Goal: Task Accomplishment & Management: Manage account settings

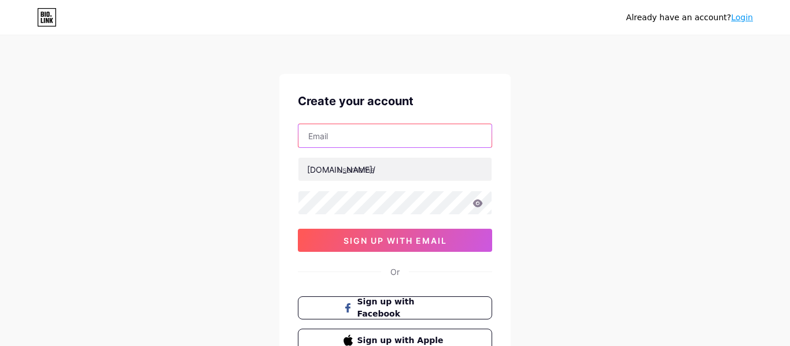
click at [392, 131] on input "text" at bounding box center [394, 135] width 193 height 23
type input "[EMAIL_ADDRESS][DOMAIN_NAME]"
click at [441, 134] on input "521846@eriesd.org" at bounding box center [394, 135] width 193 height 23
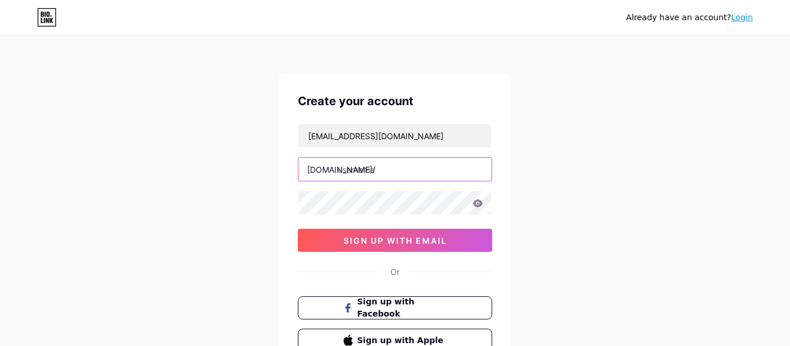
click at [401, 168] on input "text" at bounding box center [394, 169] width 193 height 23
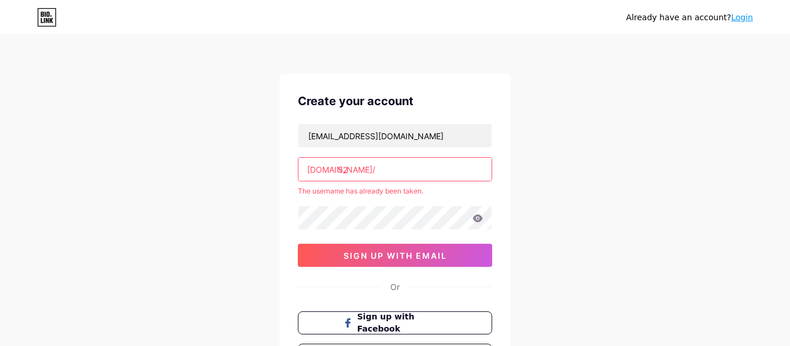
type input "5"
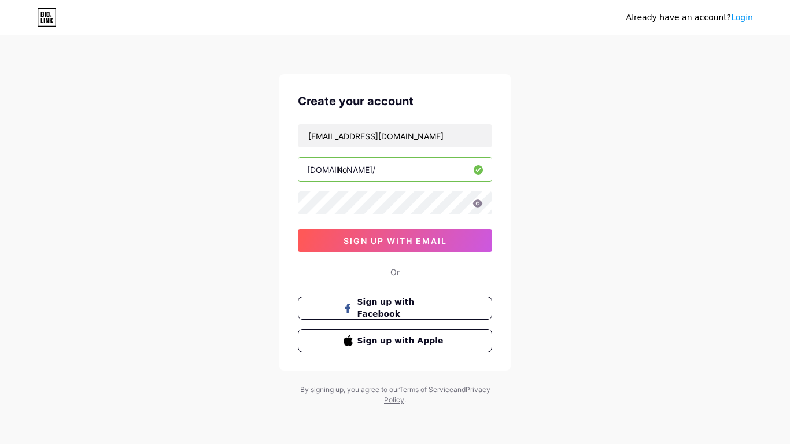
type input "h"
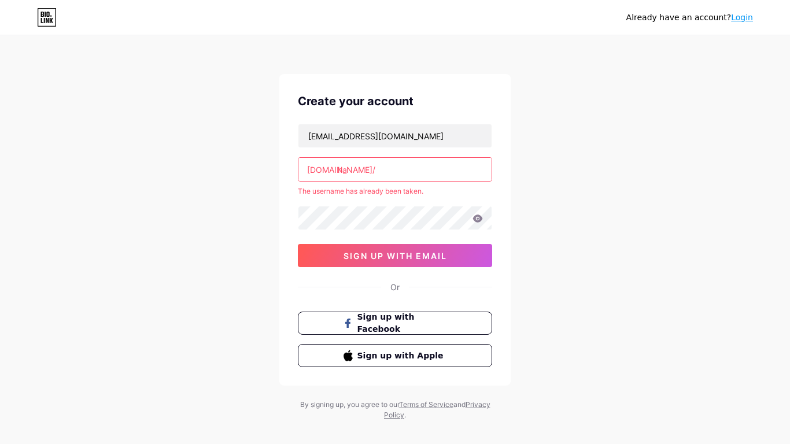
type input "h"
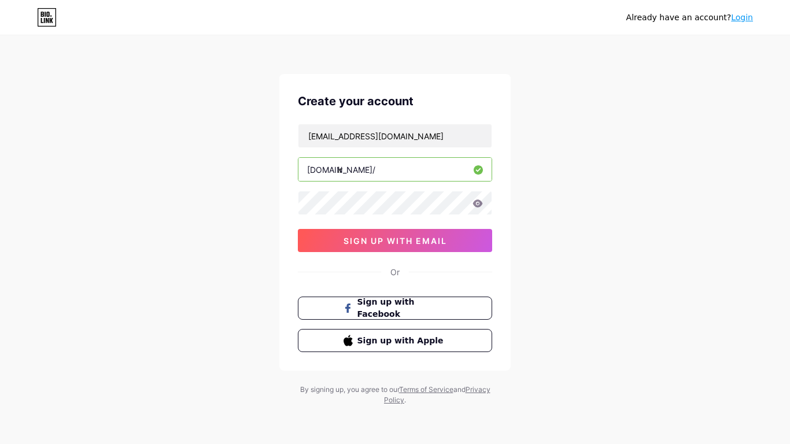
type input "i"
type input "hack213"
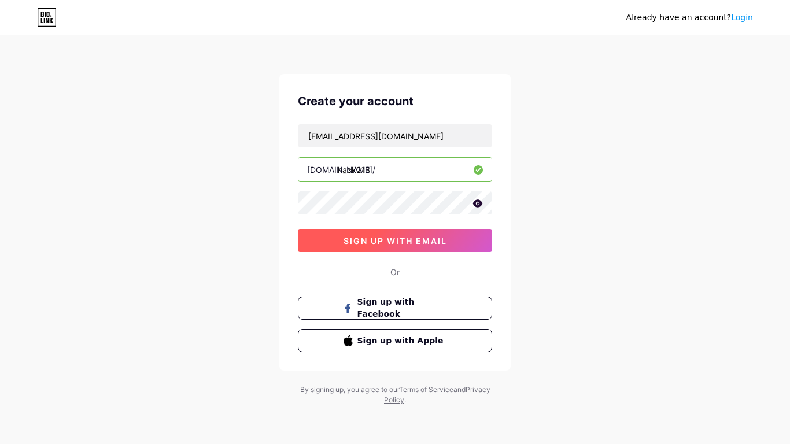
click at [374, 237] on span "sign up with email" at bounding box center [396, 241] width 104 height 10
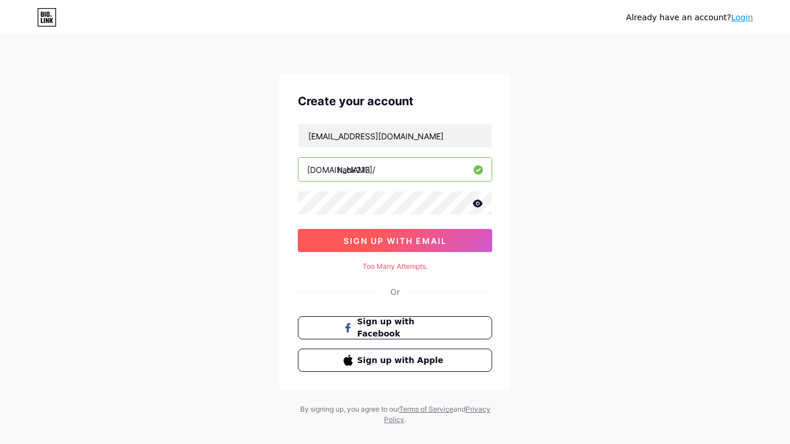
click at [385, 234] on button "sign up with email" at bounding box center [395, 240] width 194 height 23
click at [393, 241] on span "sign up with email" at bounding box center [396, 241] width 104 height 10
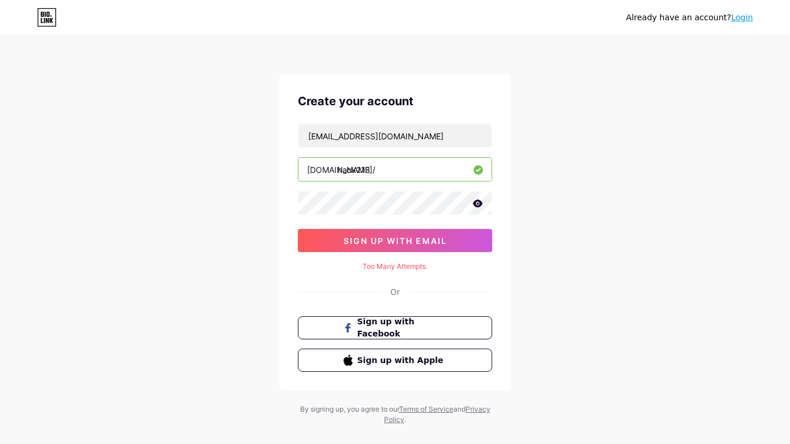
click at [385, 262] on div "Too Many Attempts." at bounding box center [395, 266] width 194 height 10
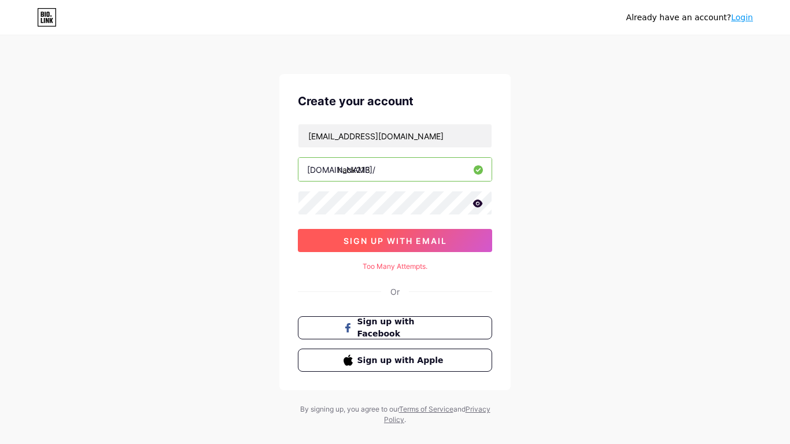
click at [379, 247] on button "sign up with email" at bounding box center [395, 240] width 194 height 23
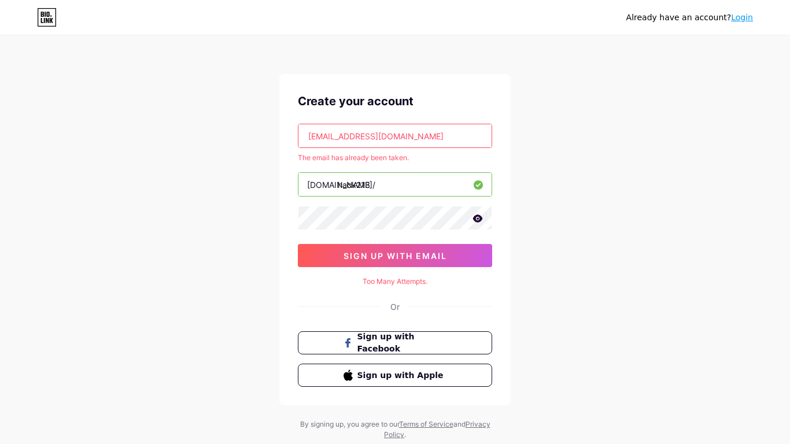
click at [412, 138] on input "521846@eriesd.org" at bounding box center [394, 135] width 193 height 23
type input "5"
click at [355, 128] on input "text" at bounding box center [394, 135] width 193 height 23
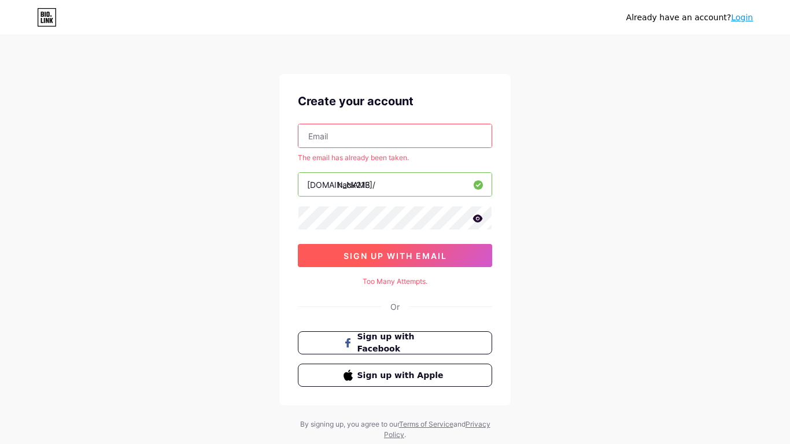
type input "ruvympol@gmail.com"
click at [367, 251] on span "sign up with email" at bounding box center [396, 256] width 104 height 10
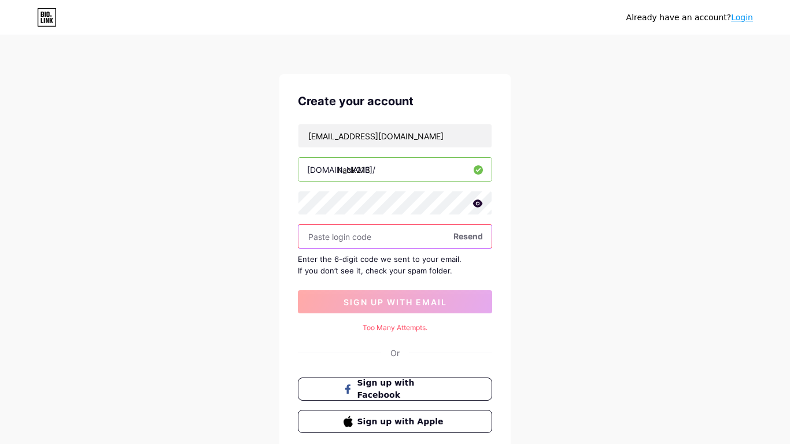
click at [333, 231] on input "text" at bounding box center [394, 236] width 193 height 23
click at [325, 233] on input "text" at bounding box center [394, 236] width 193 height 23
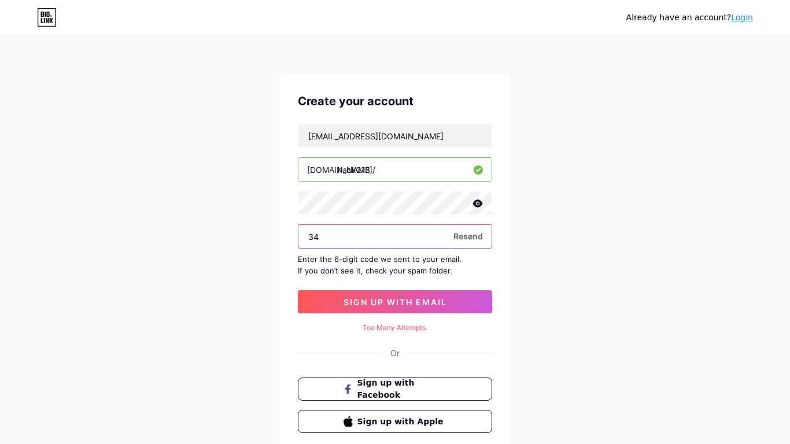
type input "3"
type input "222333"
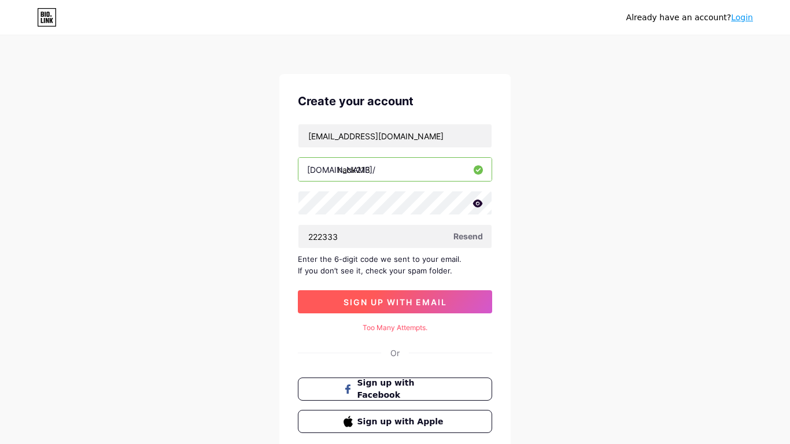
click at [324, 300] on button "sign up with email" at bounding box center [395, 301] width 194 height 23
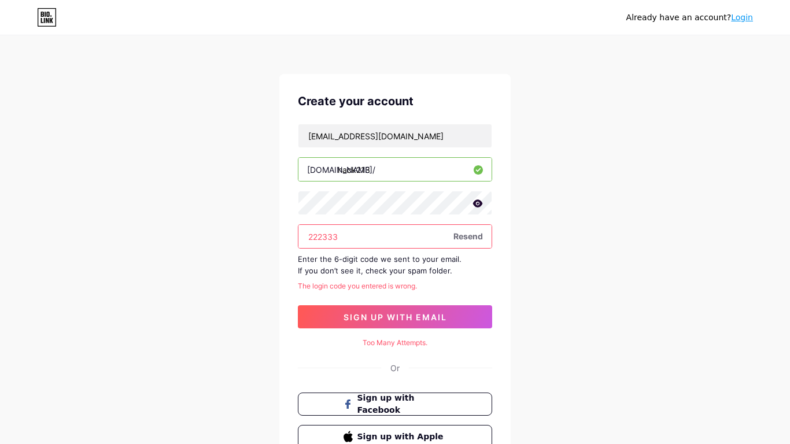
click at [353, 241] on input "222333" at bounding box center [394, 236] width 193 height 23
type input "2"
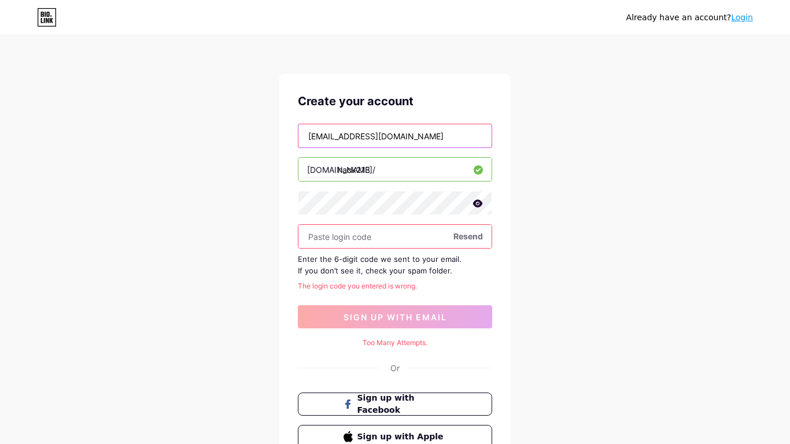
click at [409, 131] on input "ruvympol@gmail.com" at bounding box center [394, 135] width 193 height 23
type input "r"
click at [338, 127] on input "text" at bounding box center [394, 135] width 193 height 23
type input "z"
click at [371, 139] on input "text" at bounding box center [394, 135] width 193 height 23
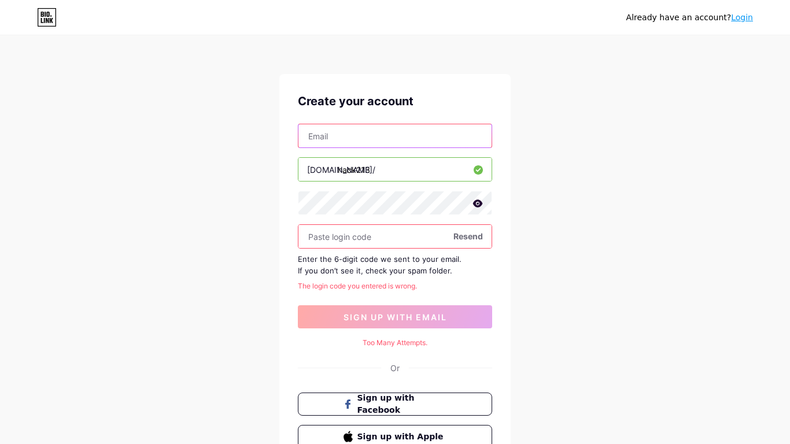
type input "521846@eriesd.org"
click at [342, 235] on input "text" at bounding box center [394, 236] width 193 height 23
click at [357, 304] on div "521846@eriesd.org bio.link/ hack213 Resend Enter the 6-digit code we sent to yo…" at bounding box center [395, 226] width 194 height 205
click at [361, 250] on div "521846@eriesd.org bio.link/ hack213 Resend Enter the 6-digit code we sent to yo…" at bounding box center [395, 226] width 194 height 205
click at [357, 239] on input "text" at bounding box center [394, 236] width 193 height 23
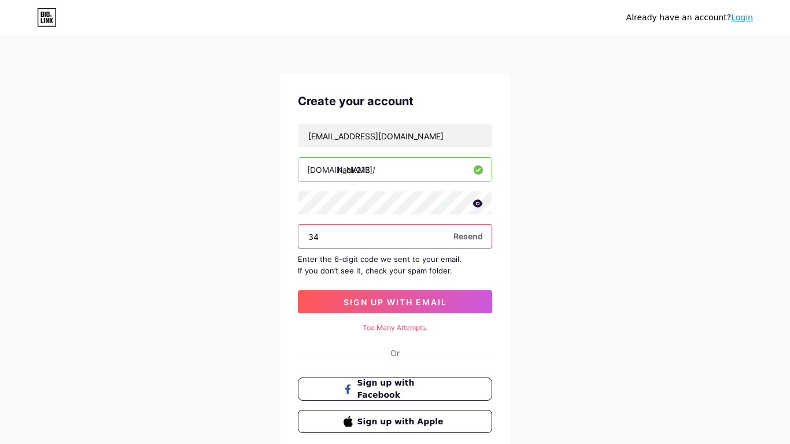
type input "34"
click at [369, 313] on div "Create your account 521846@eriesd.org bio.link/ hack213 34 Resend Enter the 6-d…" at bounding box center [394, 263] width 231 height 378
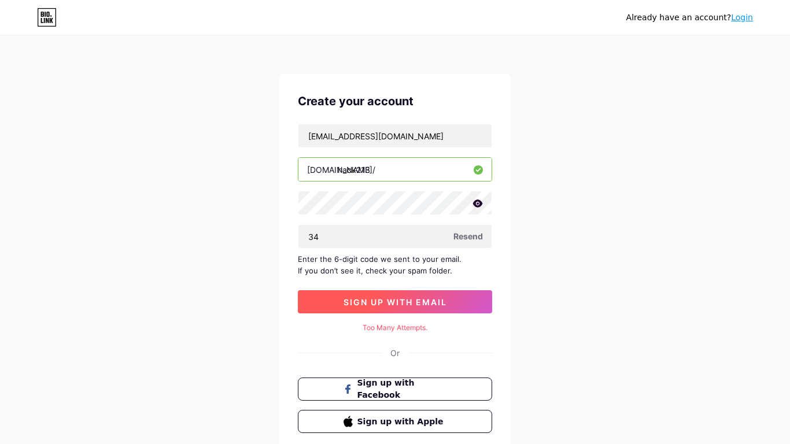
click at [364, 304] on span "sign up with email" at bounding box center [396, 302] width 104 height 10
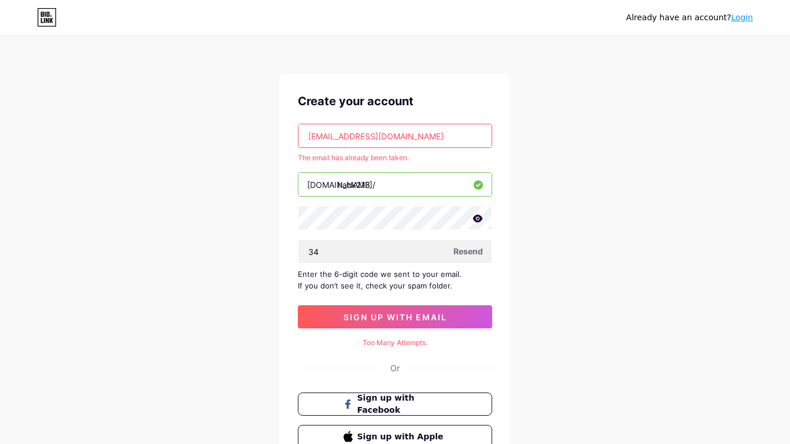
click at [391, 136] on input "521846@eriesd.org" at bounding box center [394, 135] width 193 height 23
type input "521846@eries"
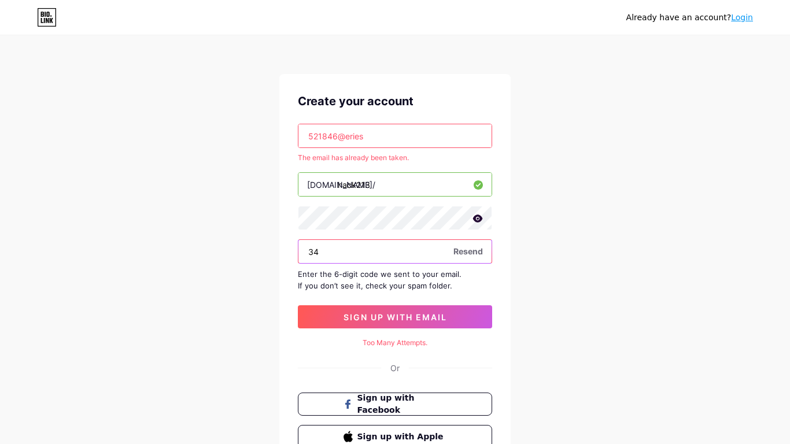
click at [333, 254] on input "34" at bounding box center [394, 251] width 193 height 23
click at [456, 253] on span "Resend" at bounding box center [467, 251] width 29 height 12
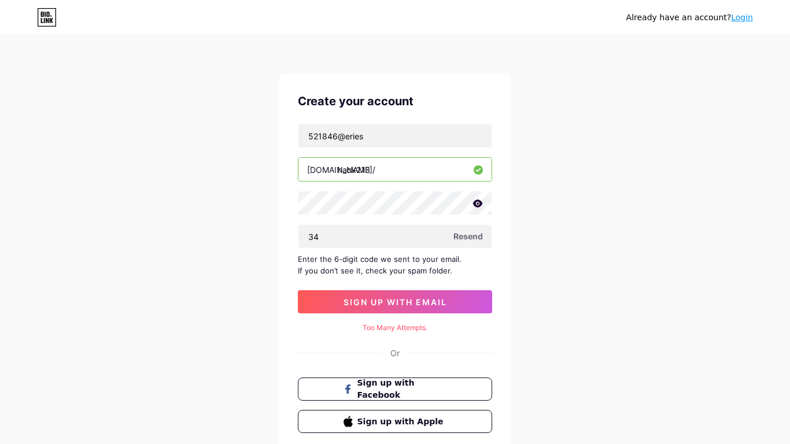
click at [460, 236] on span "Resend" at bounding box center [467, 236] width 29 height 12
click at [458, 239] on span "Resend" at bounding box center [467, 236] width 29 height 12
click at [737, 18] on link "Login" at bounding box center [742, 17] width 22 height 9
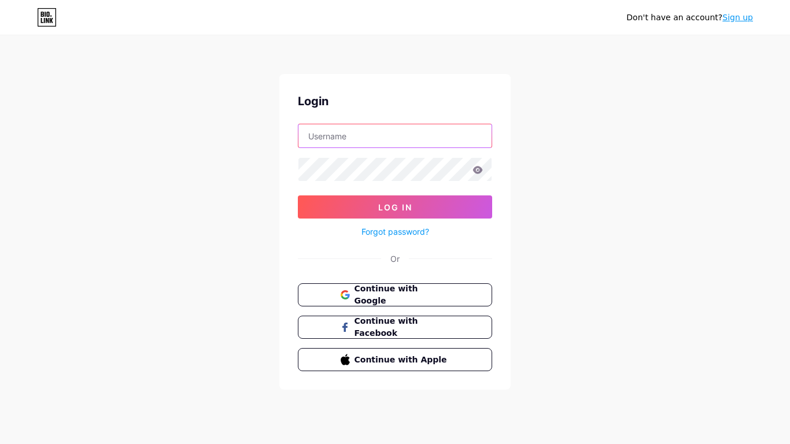
click at [338, 138] on input "text" at bounding box center [394, 135] width 193 height 23
type input "521846"
click at [379, 303] on button "Continue with Google" at bounding box center [394, 295] width 197 height 24
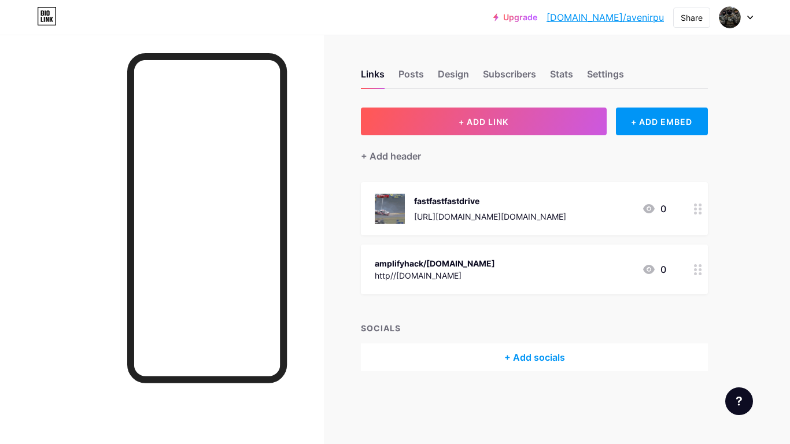
click at [686, 274] on div "amplifyhack/bio.link http//avenir.org 0" at bounding box center [534, 270] width 347 height 50
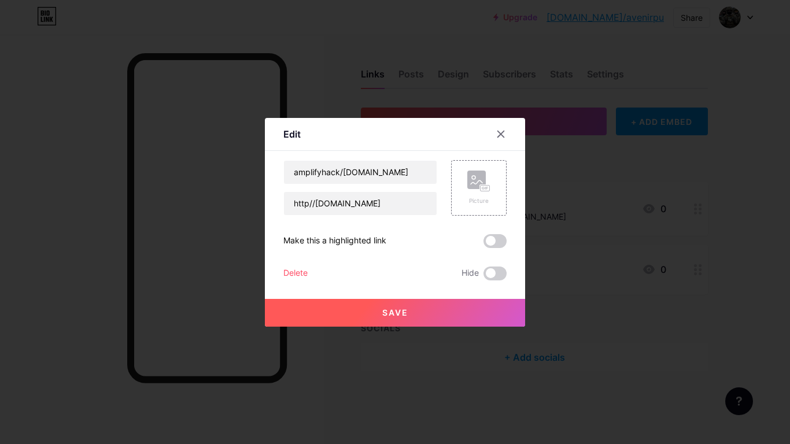
click at [292, 275] on div "Delete" at bounding box center [295, 274] width 24 height 14
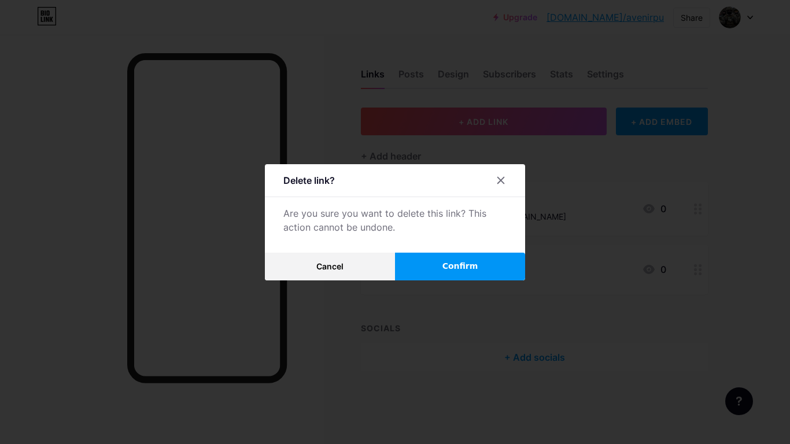
click at [405, 263] on button "Confirm" at bounding box center [460, 267] width 130 height 28
click at [437, 256] on button "Confirm" at bounding box center [460, 267] width 130 height 28
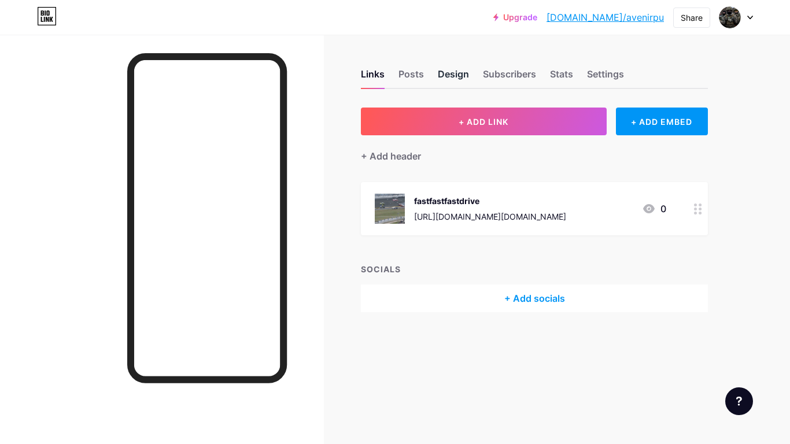
click at [458, 77] on div "Design" at bounding box center [453, 77] width 31 height 21
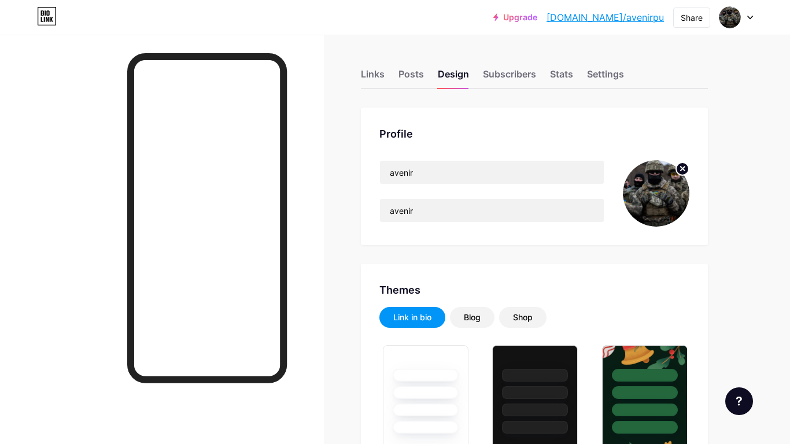
click at [683, 167] on icon at bounding box center [683, 169] width 4 height 4
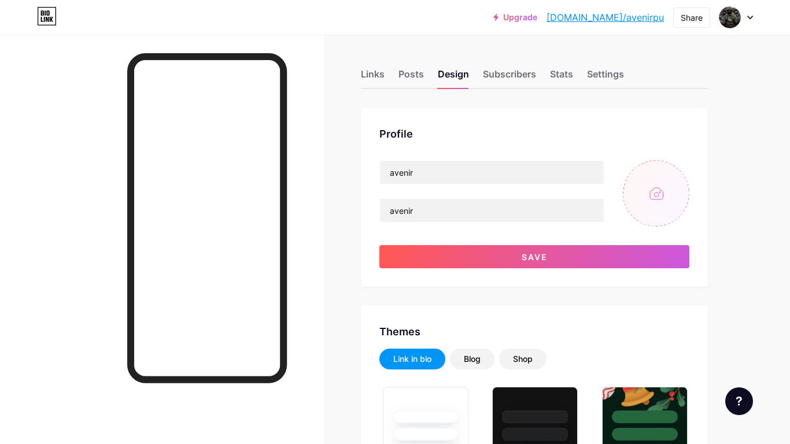
click at [654, 179] on input "file" at bounding box center [656, 193] width 67 height 67
click at [653, 185] on input "file" at bounding box center [656, 193] width 67 height 67
type input "C:\fakepath\Screenshot 2025-10-15 9.30.46 AM.png"
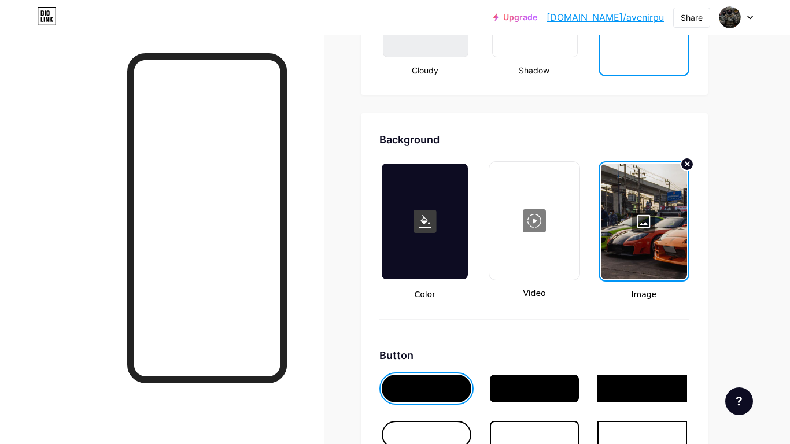
scroll to position [1511, 0]
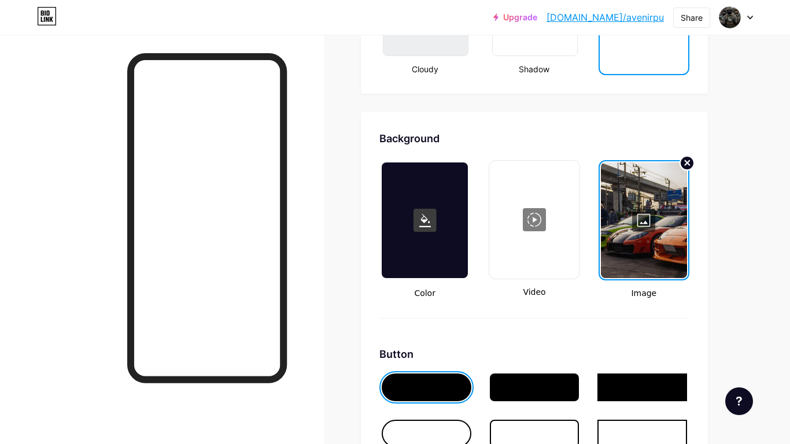
click at [685, 161] on icon at bounding box center [687, 163] width 5 height 5
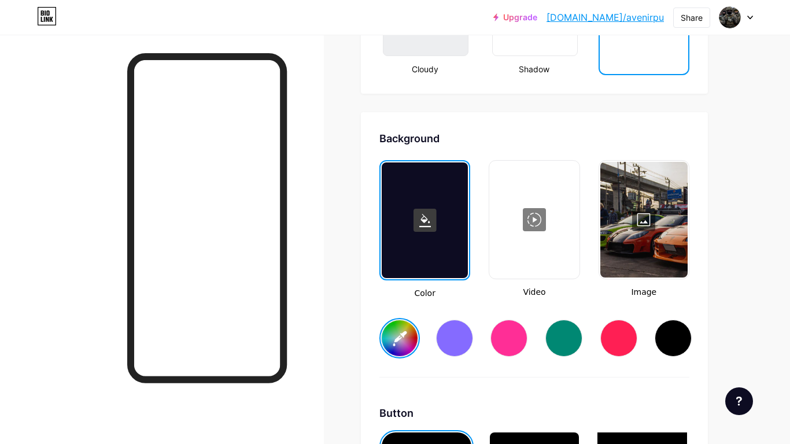
click at [641, 217] on div at bounding box center [643, 220] width 87 height 116
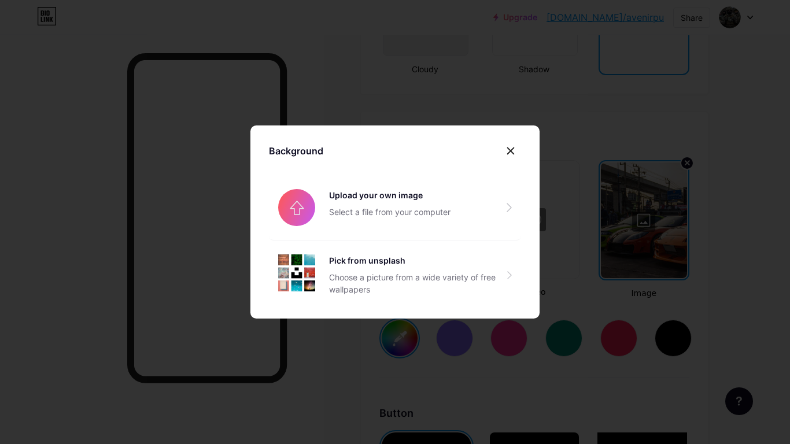
type input "#ffffff"
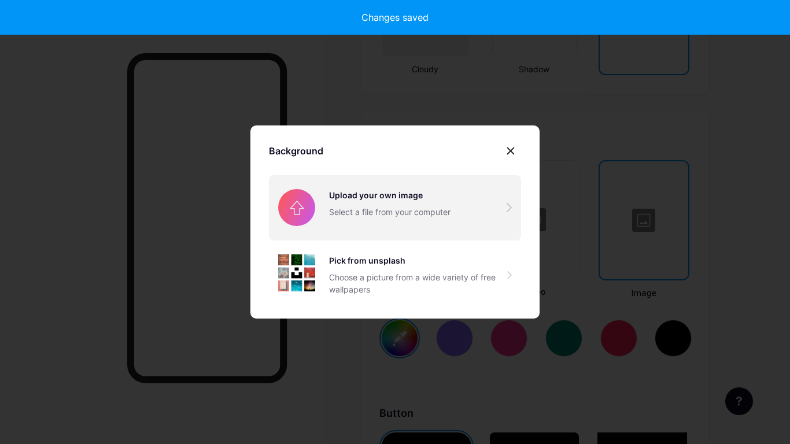
type input "#ffffff"
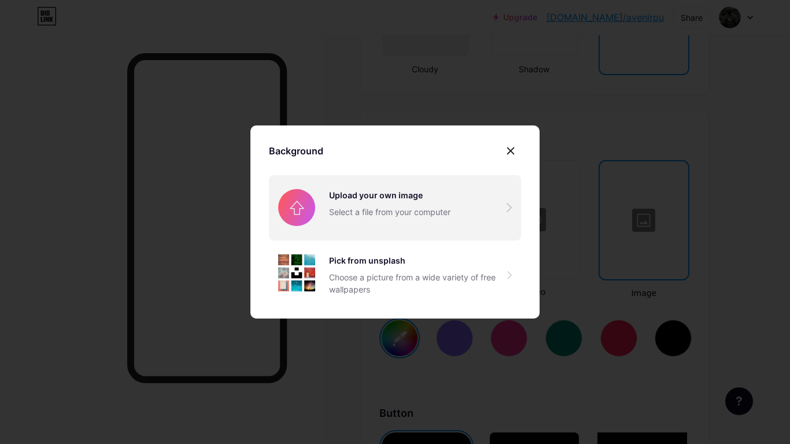
click at [400, 213] on input "file" at bounding box center [395, 207] width 252 height 65
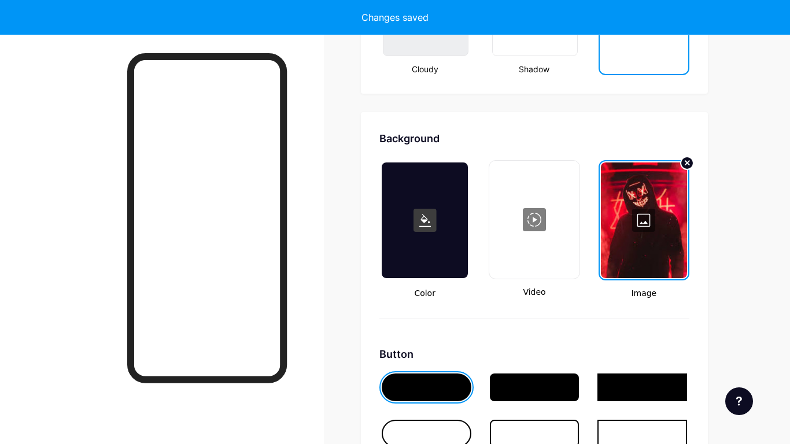
type input "#ffffff"
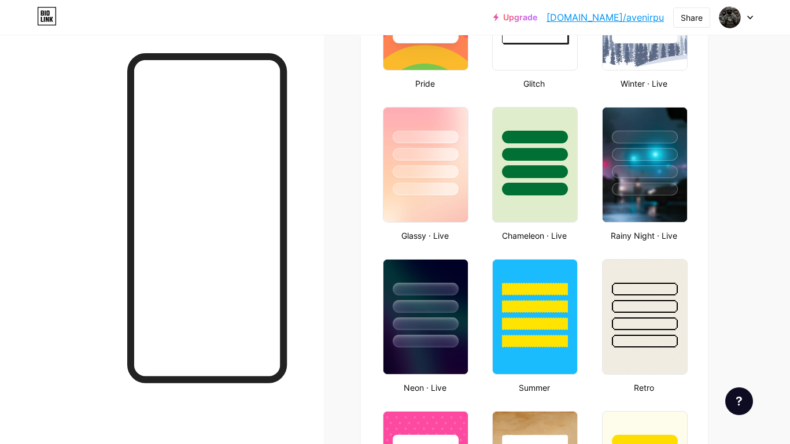
scroll to position [577, 0]
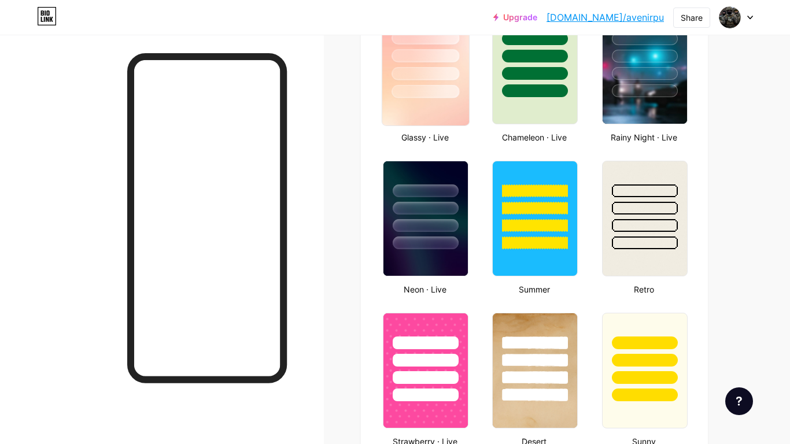
scroll to position [0, 0]
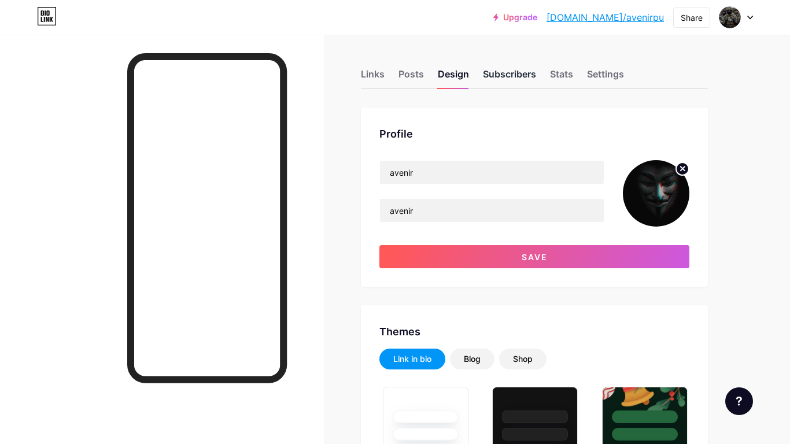
click at [499, 79] on div "Subscribers" at bounding box center [509, 77] width 53 height 21
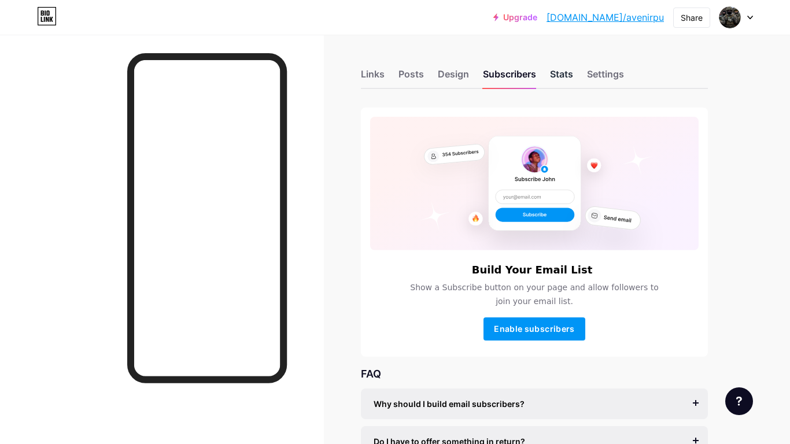
click at [565, 76] on div "Stats" at bounding box center [561, 77] width 23 height 21
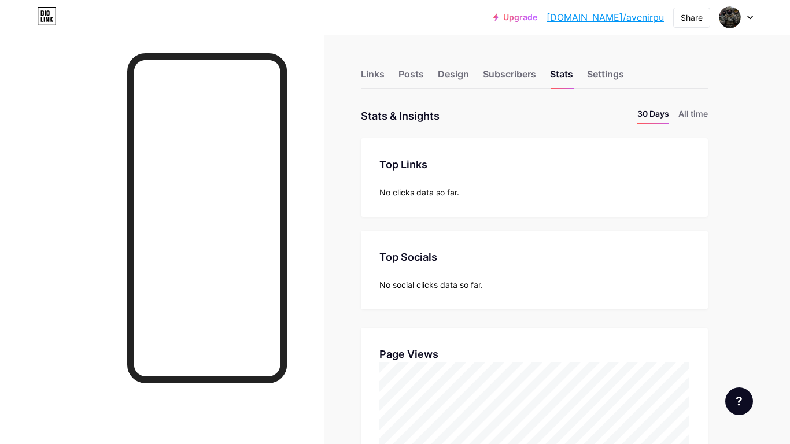
scroll to position [444, 790]
click at [583, 76] on div "Links Posts Design Subscribers Stats Settings" at bounding box center [534, 69] width 347 height 40
click at [594, 73] on div "Settings" at bounding box center [605, 77] width 37 height 21
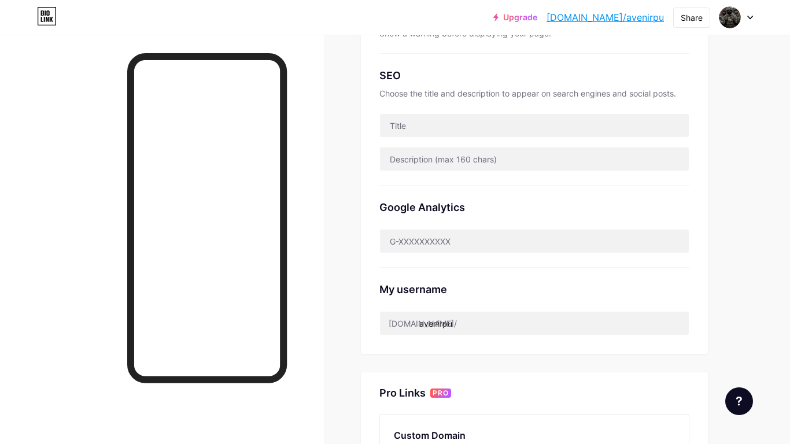
scroll to position [240, 0]
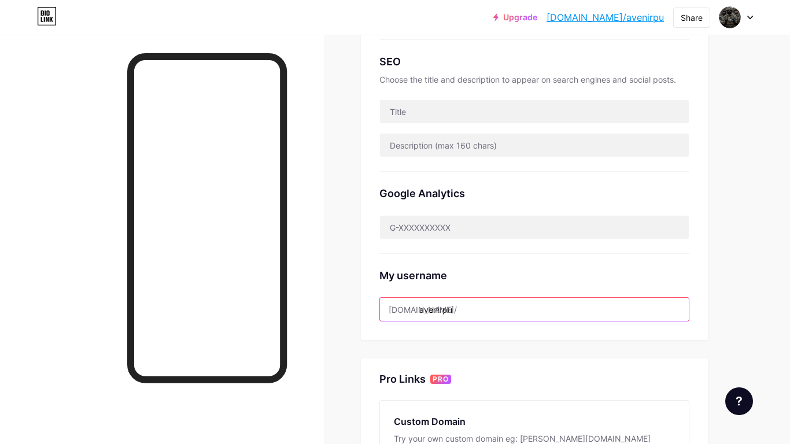
click at [469, 307] on input "avenirpu" at bounding box center [534, 309] width 309 height 23
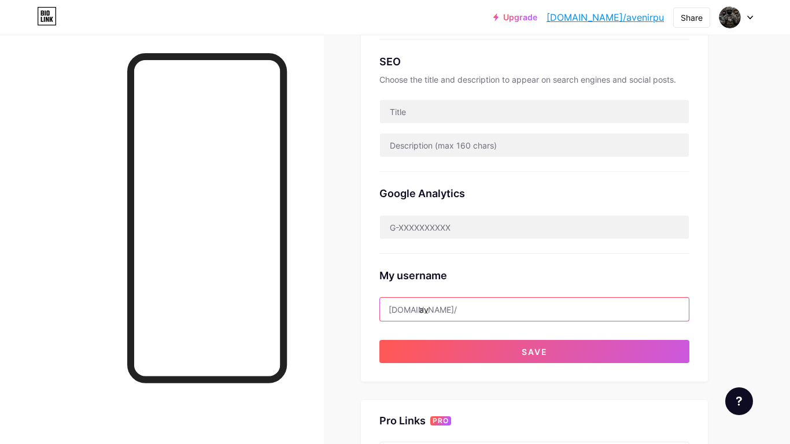
type input "a"
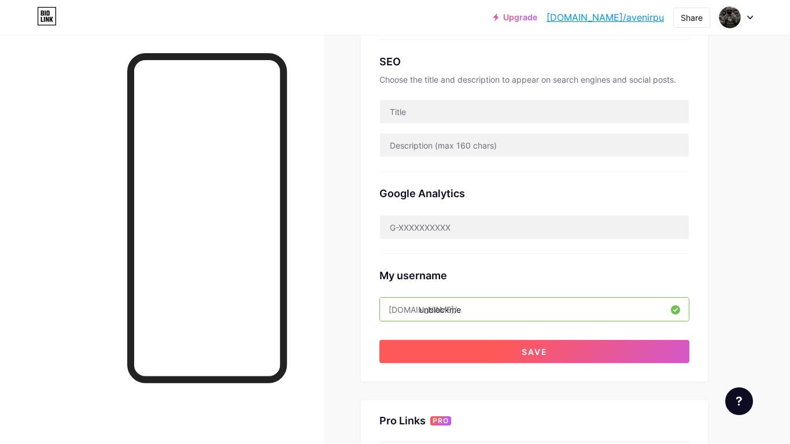
type input "unblockme"
click at [507, 351] on button "Save" at bounding box center [534, 351] width 310 height 23
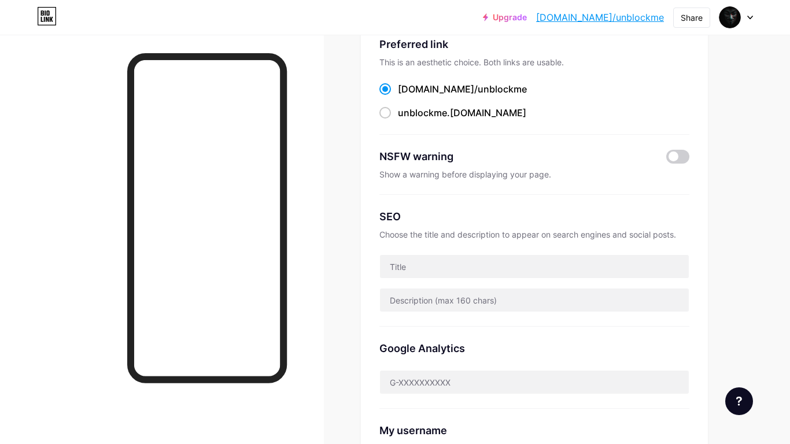
scroll to position [0, 0]
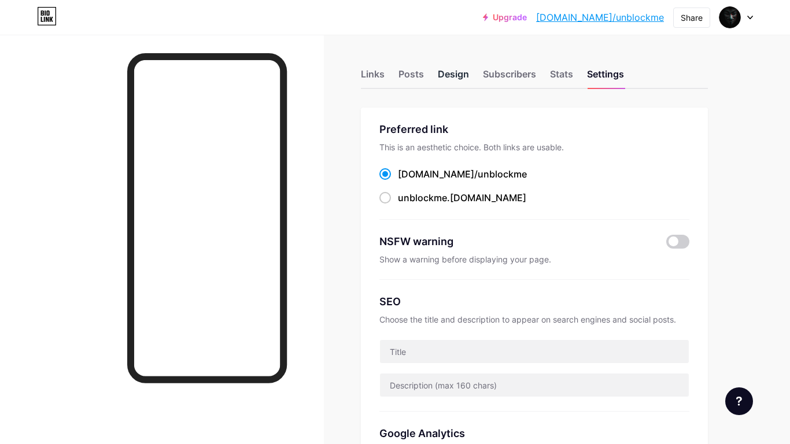
click at [449, 80] on div "Design" at bounding box center [453, 77] width 31 height 21
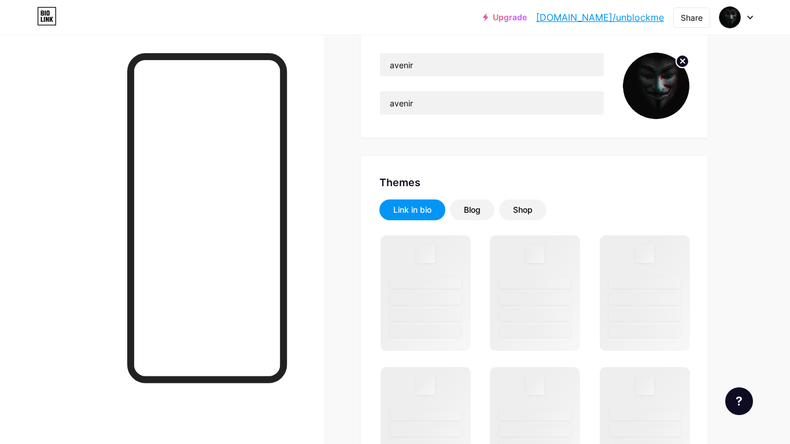
scroll to position [109, 0]
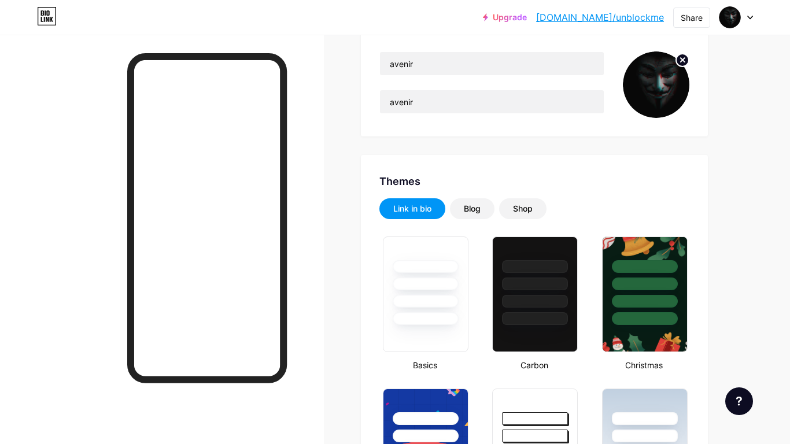
click at [678, 56] on circle at bounding box center [682, 60] width 13 height 13
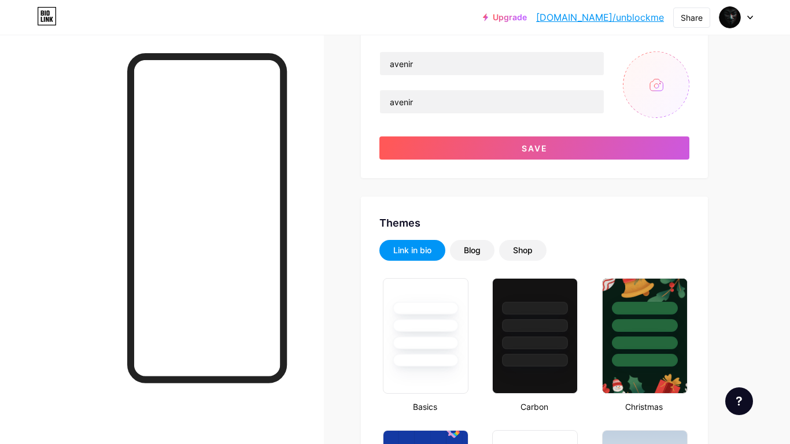
click at [643, 87] on input "file" at bounding box center [656, 84] width 67 height 67
type input "C:\fakepath\Screenshot 2025-10-15 9.29.41 AM.png"
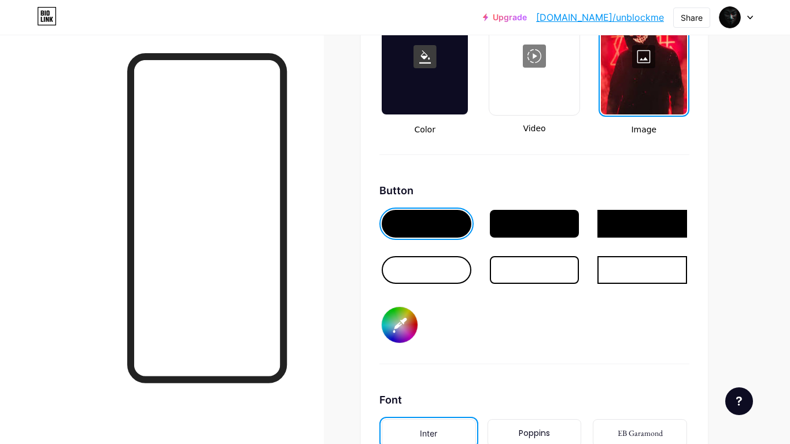
scroll to position [1680, 0]
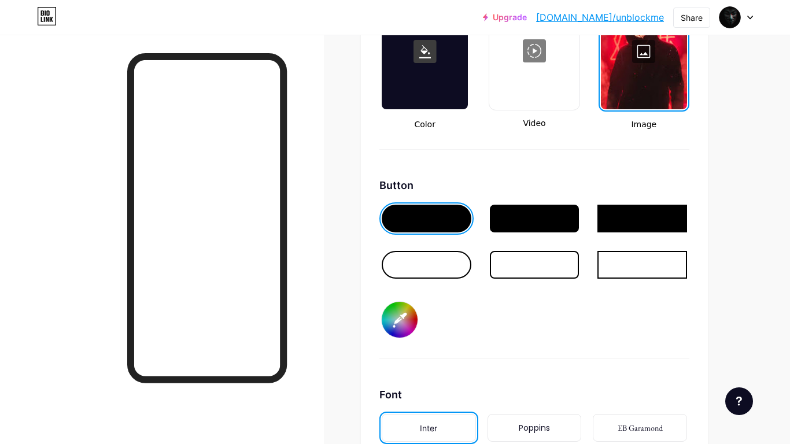
click at [643, 57] on div at bounding box center [644, 52] width 86 height 116
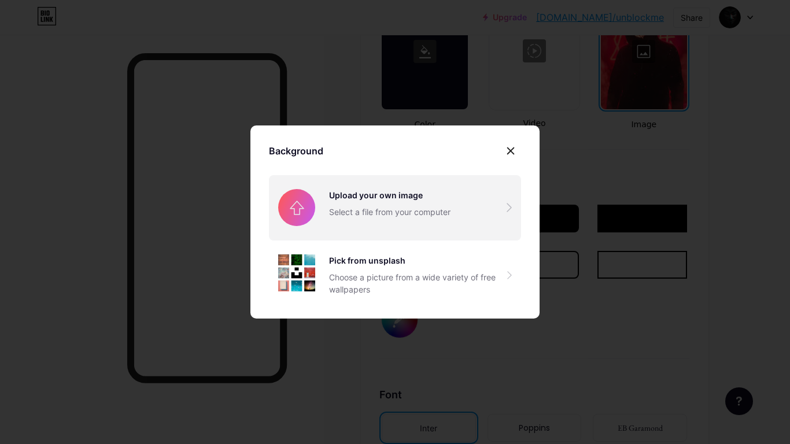
click at [396, 204] on input "file" at bounding box center [395, 207] width 252 height 65
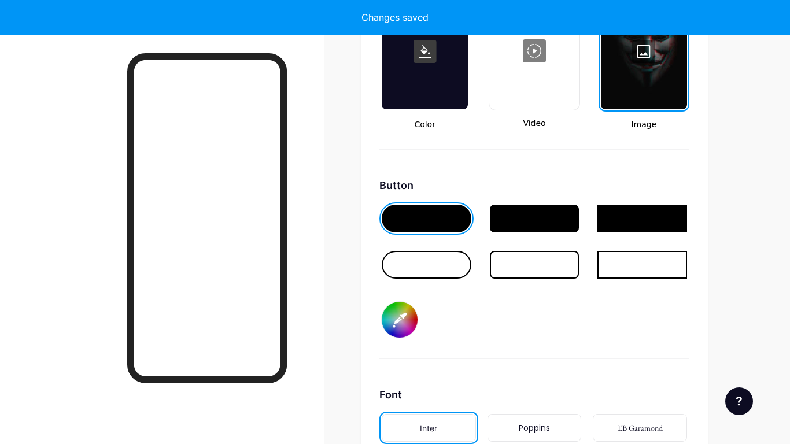
type input "#ffffff"
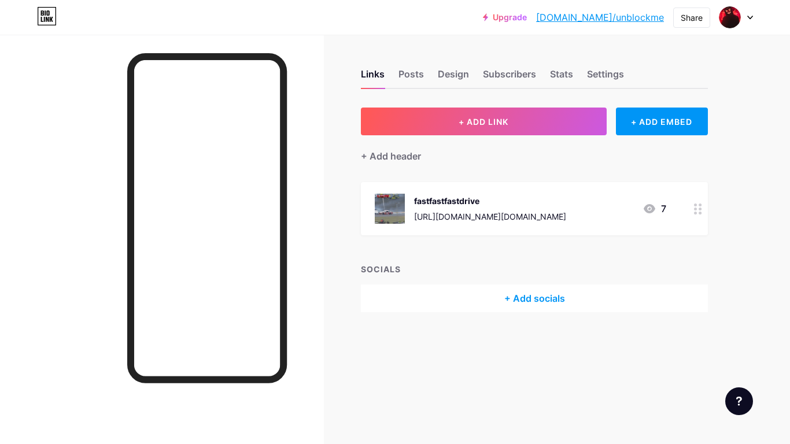
click at [519, 296] on div "+ Add socials" at bounding box center [534, 299] width 347 height 28
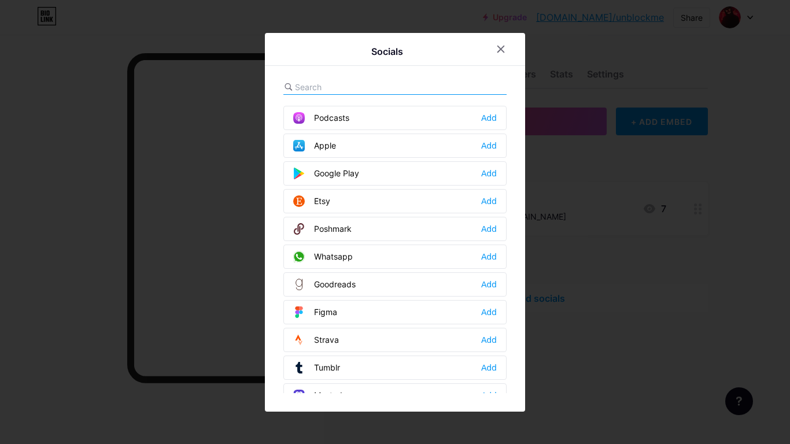
scroll to position [858, 0]
click at [363, 86] on input "text" at bounding box center [359, 87] width 128 height 12
click at [503, 46] on icon at bounding box center [501, 49] width 6 height 6
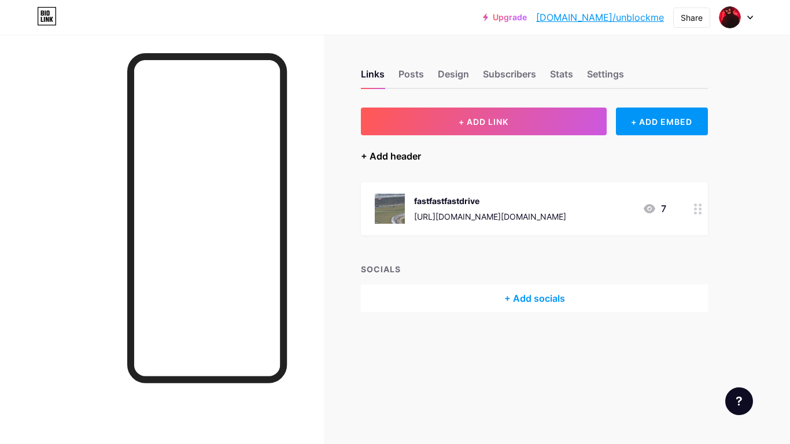
click at [400, 159] on div "+ Add header" at bounding box center [391, 156] width 60 height 14
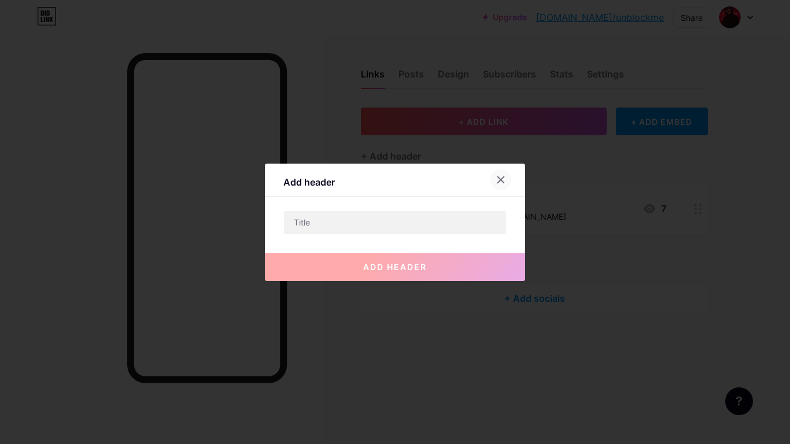
click at [497, 170] on div at bounding box center [500, 179] width 21 height 21
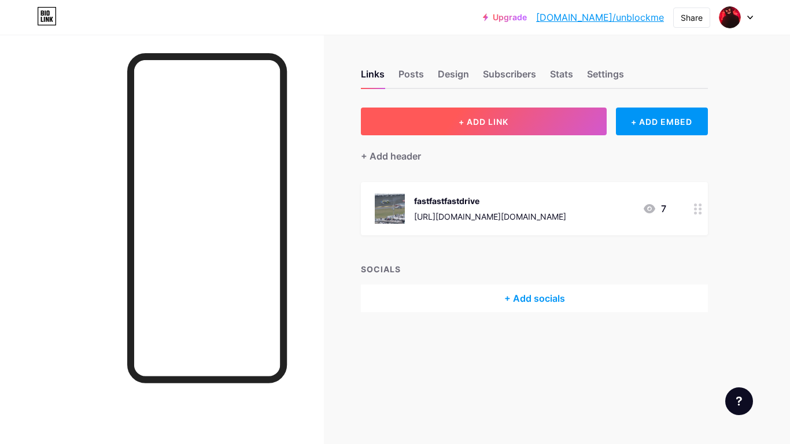
click at [481, 124] on span "+ ADD LINK" at bounding box center [484, 122] width 50 height 10
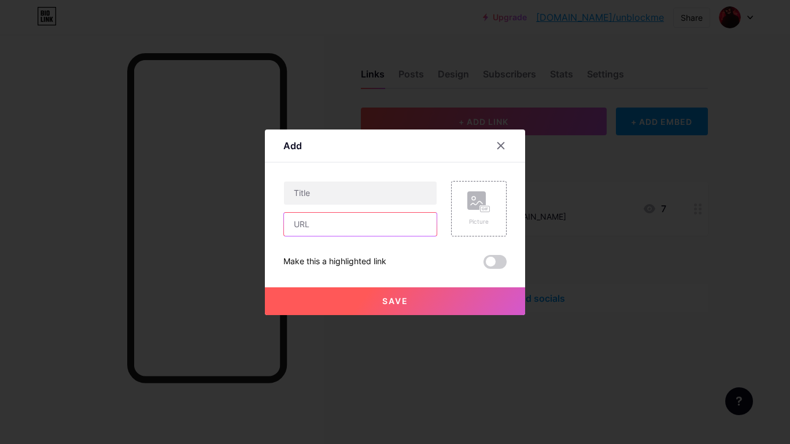
click at [307, 228] on input "text" at bounding box center [360, 224] width 153 height 23
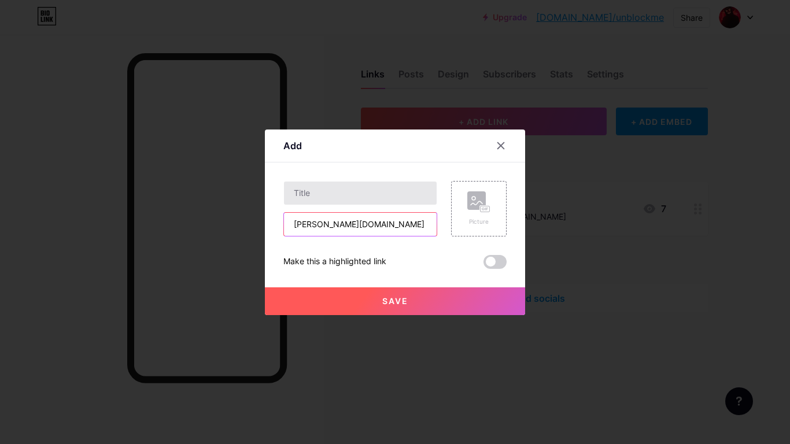
type input "[PERSON_NAME][DOMAIN_NAME]"
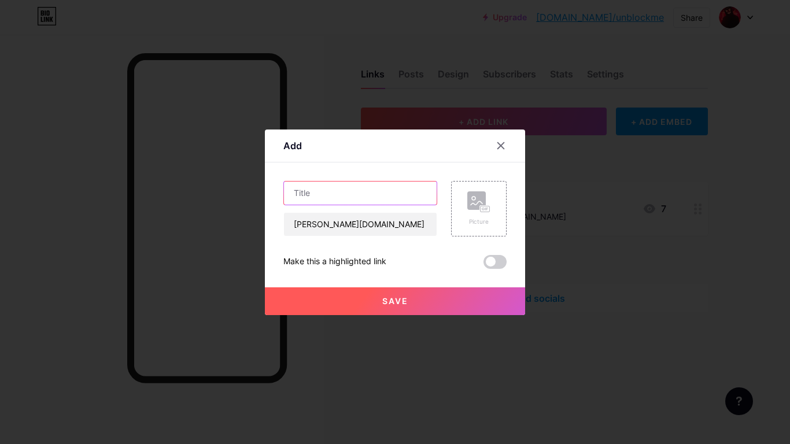
click at [327, 193] on input "text" at bounding box center [360, 193] width 153 height 23
type input "grow a garden"
click at [482, 222] on div "Picture" at bounding box center [478, 221] width 23 height 9
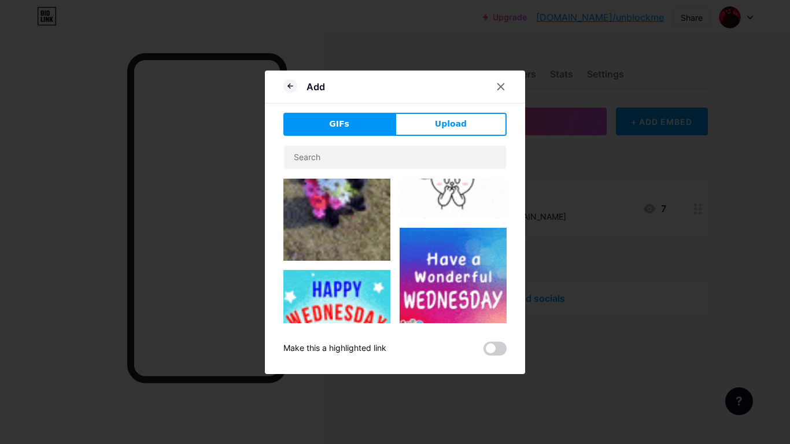
scroll to position [466, 0]
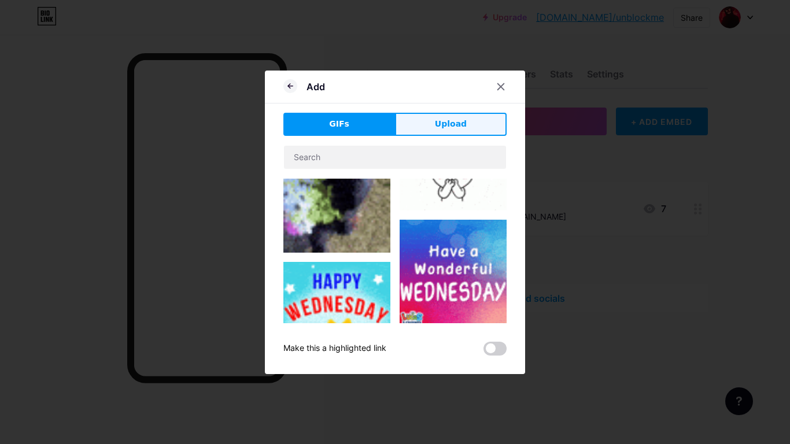
click at [419, 121] on button "Upload" at bounding box center [451, 124] width 112 height 23
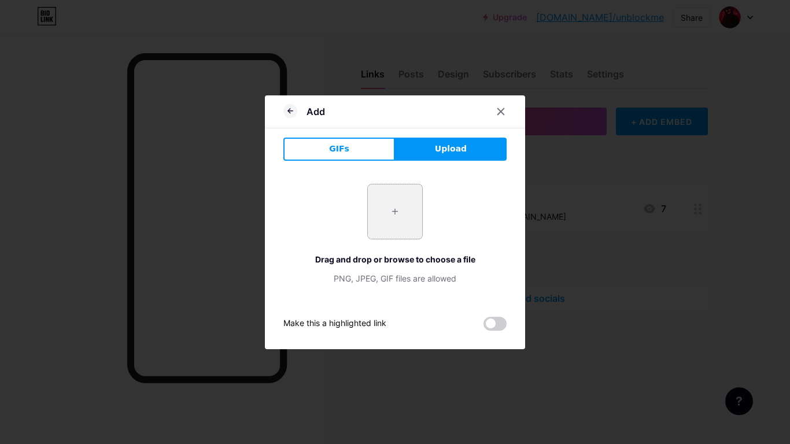
click at [387, 204] on input "file" at bounding box center [395, 212] width 54 height 54
type input "C:\fakepath\Screenshot 2025-10-15 9.38.20 AM.png"
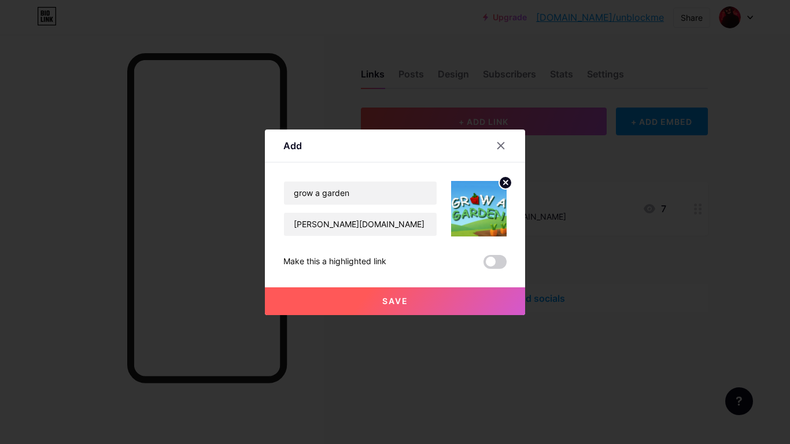
click at [431, 300] on button "Save" at bounding box center [395, 301] width 260 height 28
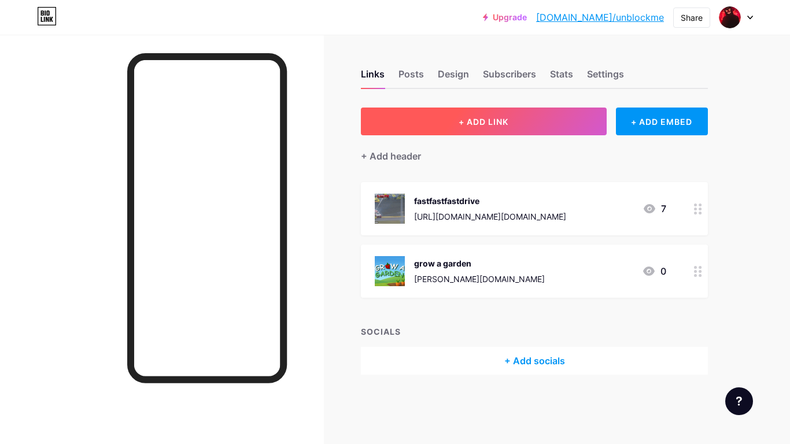
click at [420, 116] on button "+ ADD LINK" at bounding box center [484, 122] width 246 height 28
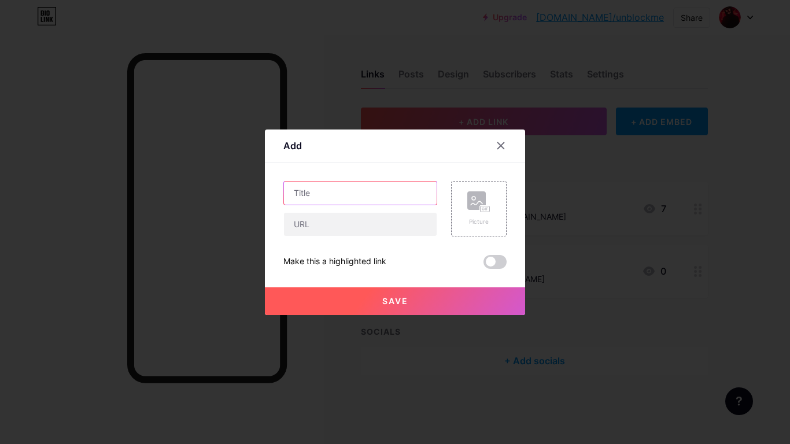
click at [325, 186] on input "text" at bounding box center [360, 193] width 153 height 23
type input "[PERSON_NAME][DOMAIN_NAME]"
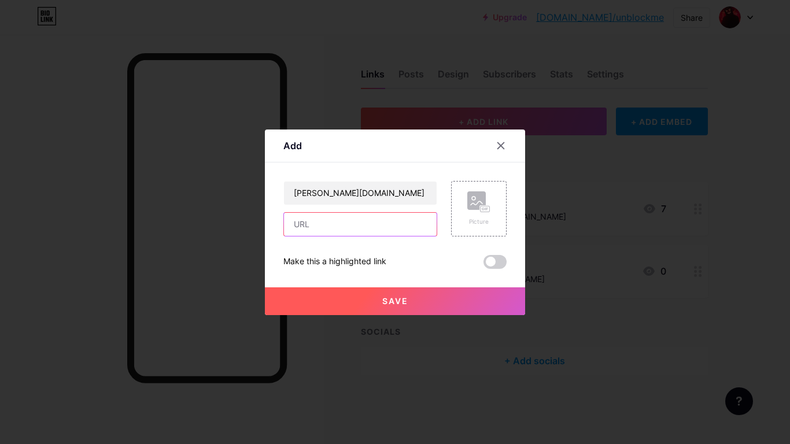
click at [308, 223] on input "text" at bounding box center [360, 224] width 153 height 23
type input "[PERSON_NAME][DOMAIN_NAME]"
click at [470, 202] on rect at bounding box center [476, 200] width 19 height 19
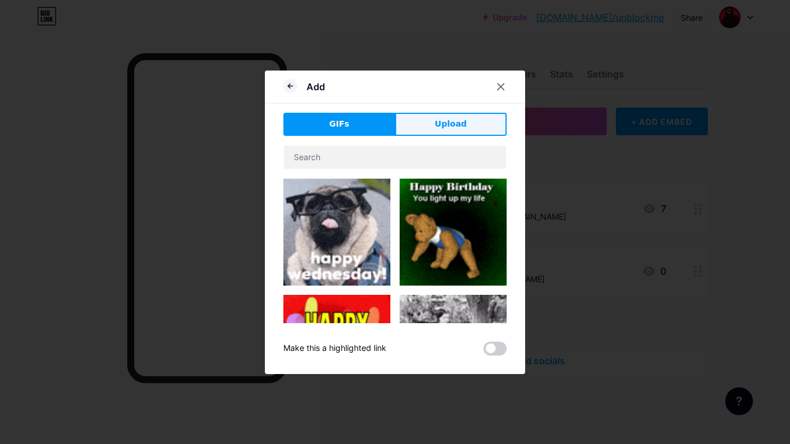
click at [466, 123] on button "Upload" at bounding box center [451, 124] width 112 height 23
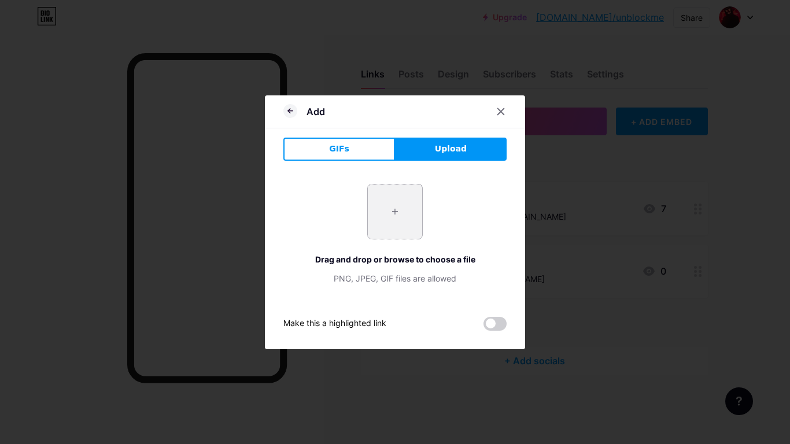
click at [381, 215] on input "file" at bounding box center [395, 212] width 54 height 54
type input "C:\fakepath\Screenshot 2025-10-15 9.40.36 AM.png"
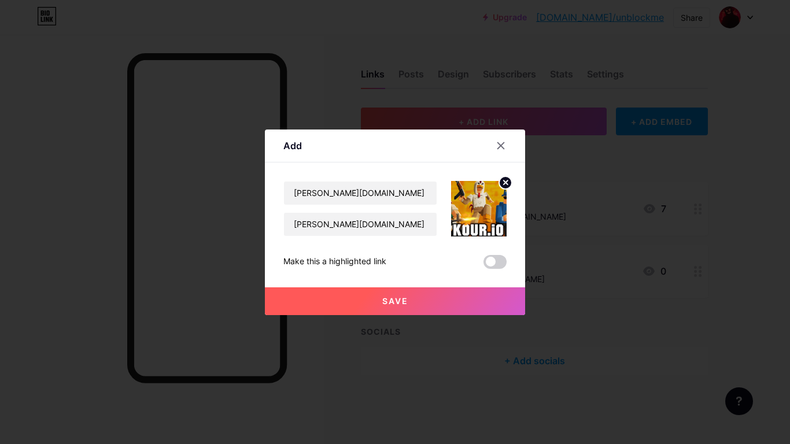
click at [467, 302] on button "Save" at bounding box center [395, 301] width 260 height 28
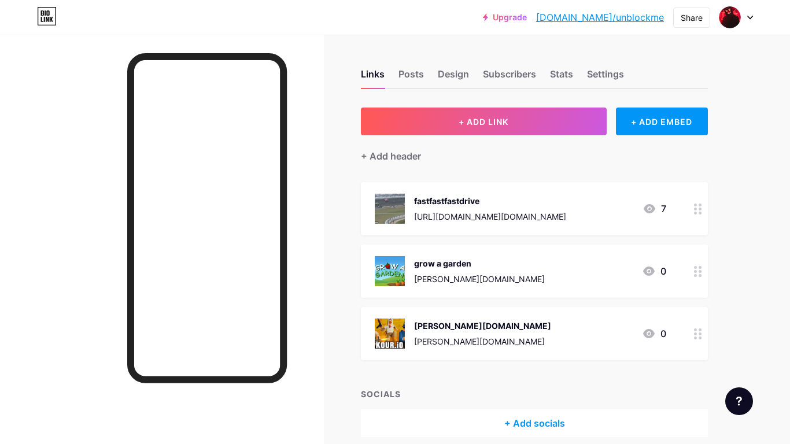
scroll to position [51, 0]
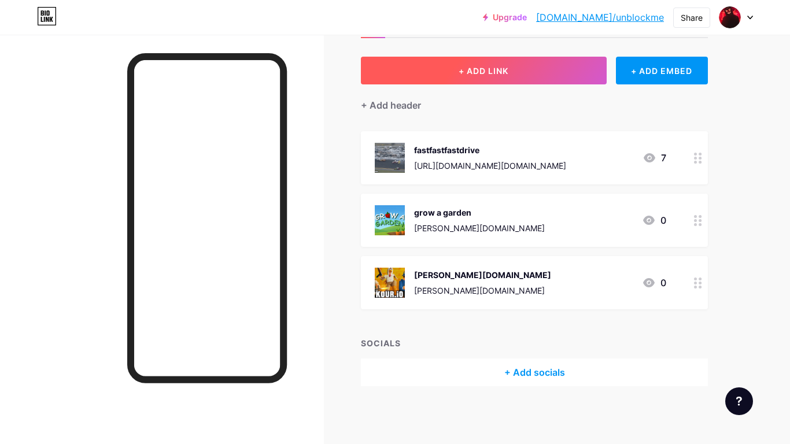
click at [384, 65] on button "+ ADD LINK" at bounding box center [484, 71] width 246 height 28
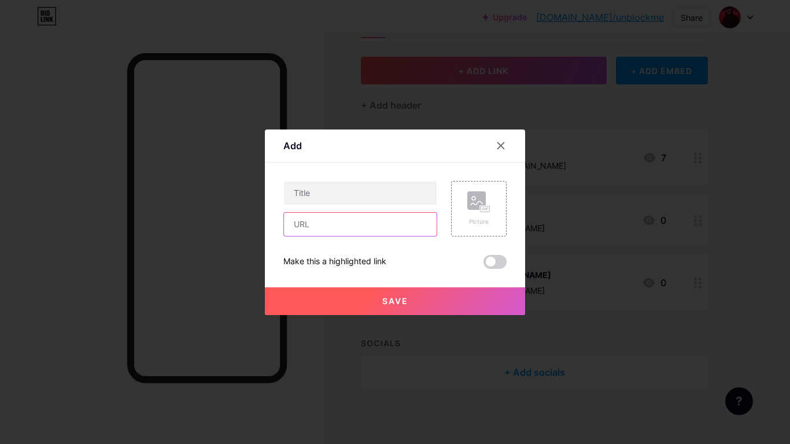
click at [326, 226] on input "text" at bounding box center [360, 224] width 153 height 23
type input "sites.google.com"
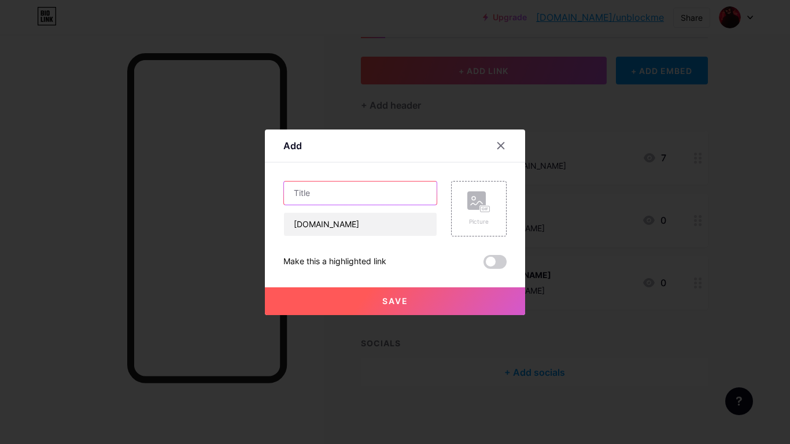
click at [316, 200] on input "text" at bounding box center [360, 193] width 153 height 23
type input "G+"
click at [478, 200] on rect at bounding box center [476, 200] width 19 height 19
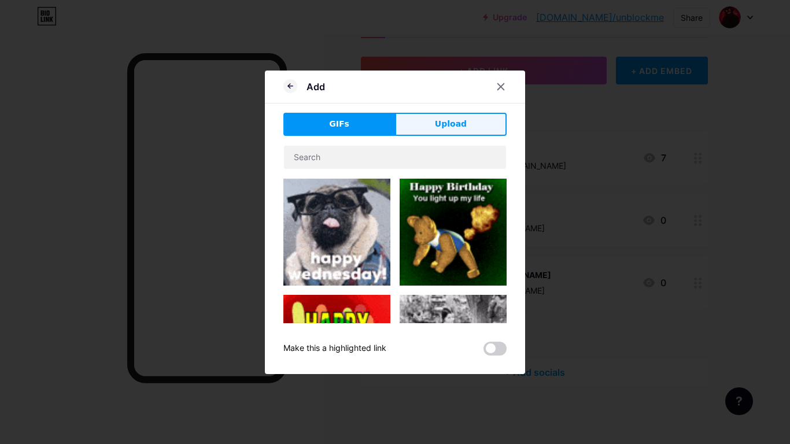
click at [451, 123] on span "Upload" at bounding box center [451, 124] width 32 height 12
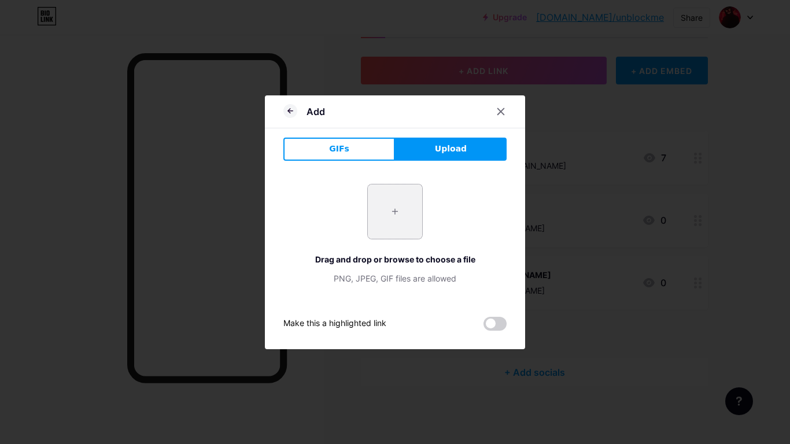
click at [400, 204] on input "file" at bounding box center [395, 212] width 54 height 54
type input "C:\fakepath\Screenshot 2025-10-15 9.42.46 AM.png"
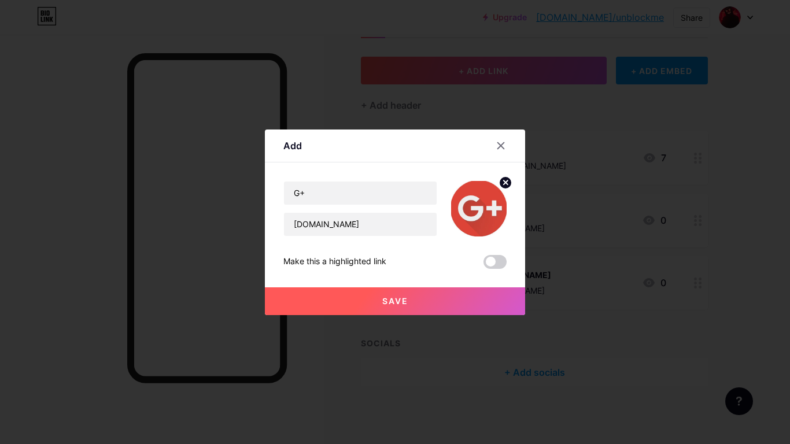
click at [388, 299] on span "Save" at bounding box center [395, 301] width 26 height 10
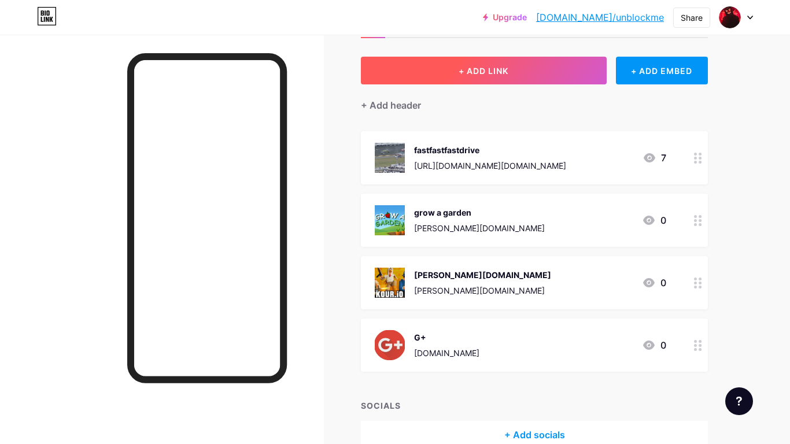
click at [447, 78] on button "+ ADD LINK" at bounding box center [484, 71] width 246 height 28
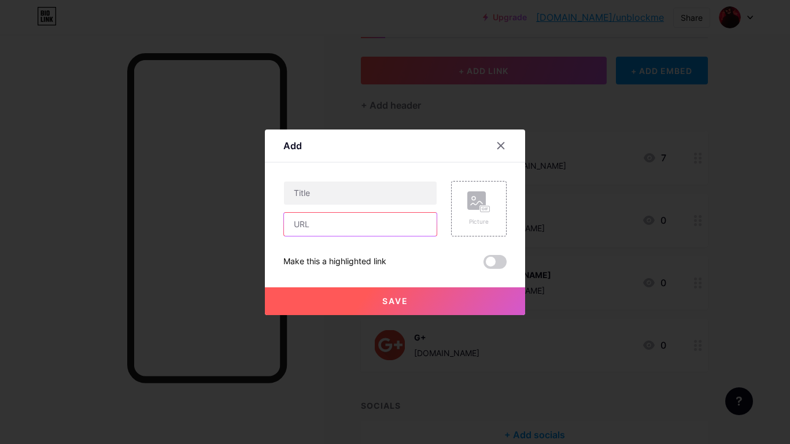
click at [337, 223] on input "text" at bounding box center [360, 224] width 153 height 23
type input "[DOMAIN_NAME]"
click at [470, 213] on div "Picture" at bounding box center [478, 208] width 23 height 35
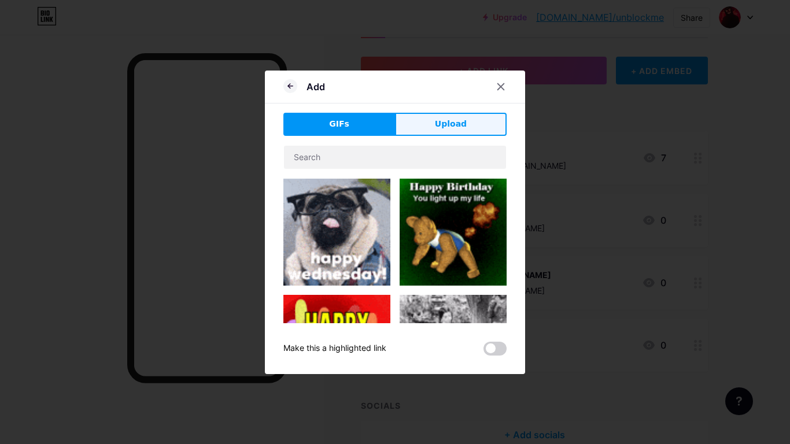
click at [434, 127] on button "Upload" at bounding box center [451, 124] width 112 height 23
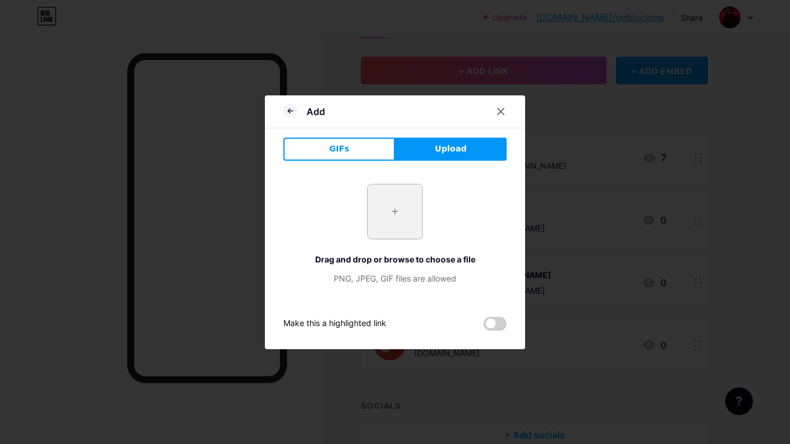
click at [392, 204] on input "file" at bounding box center [395, 212] width 54 height 54
type input "C:\fakepath\Screenshot 2025-10-15 9.52.47 AM.png"
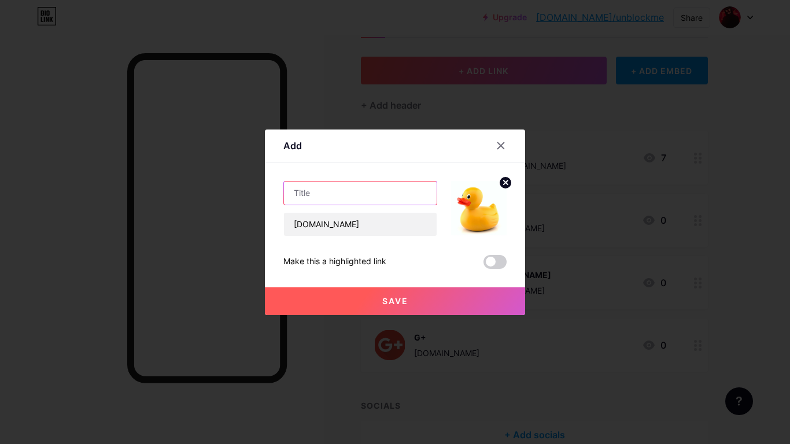
click at [331, 193] on input "text" at bounding box center [360, 193] width 153 height 23
type input "duck.unblocked"
click at [410, 298] on button "Save" at bounding box center [395, 301] width 260 height 28
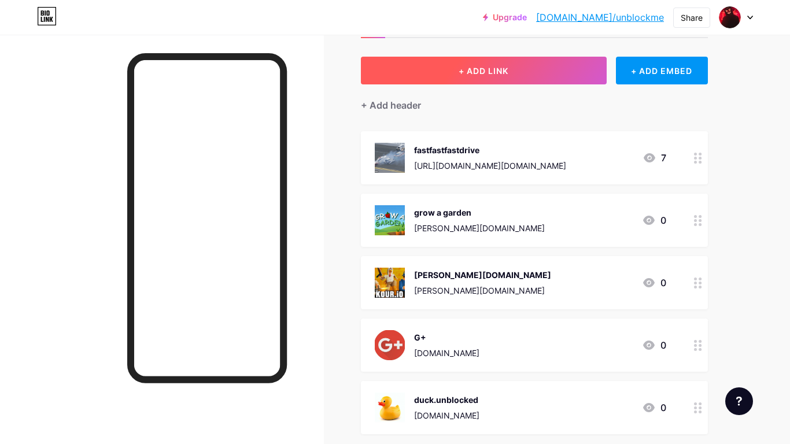
click at [481, 68] on span "+ ADD LINK" at bounding box center [484, 71] width 50 height 10
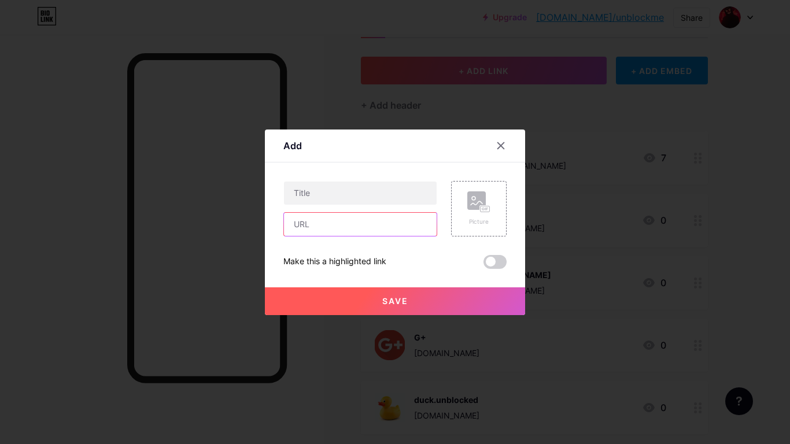
click at [359, 221] on input "text" at bounding box center [360, 224] width 153 height 23
type input "[DOMAIN_NAME]"
click at [408, 294] on button "Save" at bounding box center [395, 301] width 260 height 28
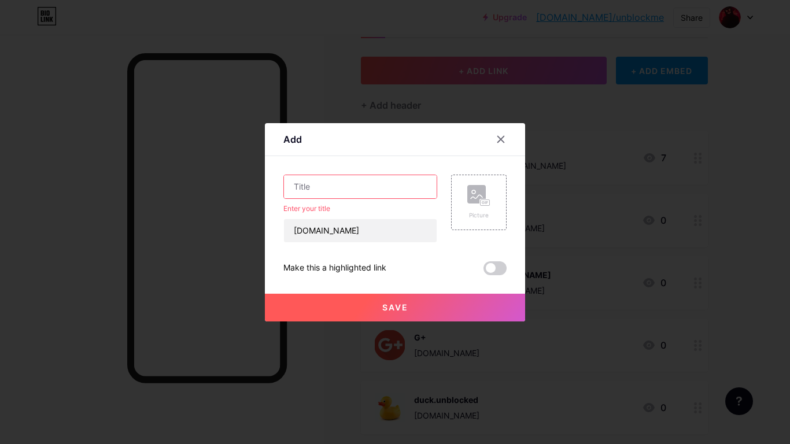
click at [334, 183] on input "text" at bounding box center [360, 186] width 153 height 23
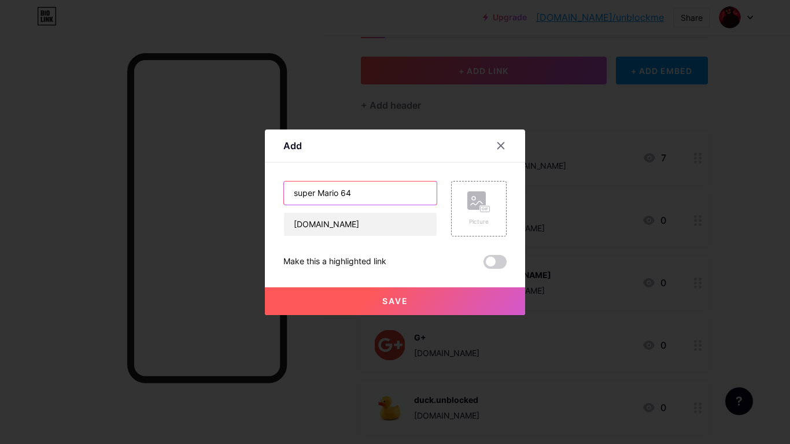
type input "super Mario 64"
click at [370, 301] on button "Save" at bounding box center [395, 301] width 260 height 28
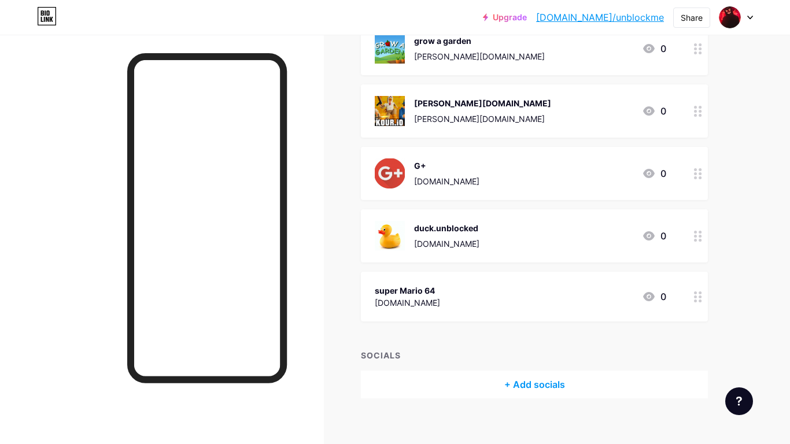
scroll to position [235, 0]
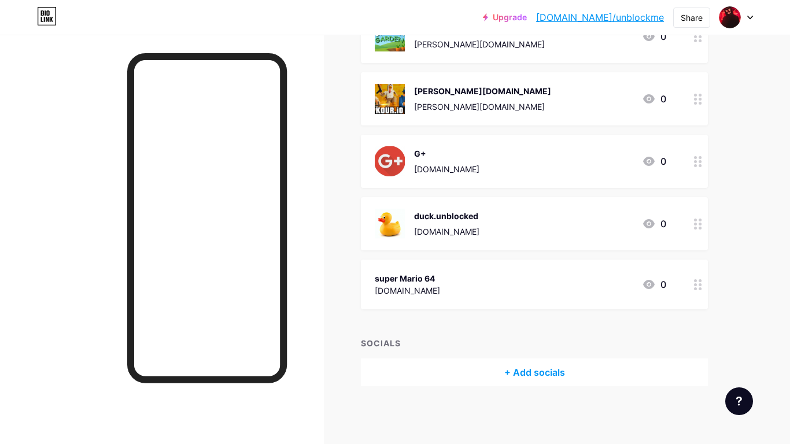
click at [544, 292] on div "super Mario 64 super-mario-64.gitlab.io 0" at bounding box center [521, 284] width 292 height 27
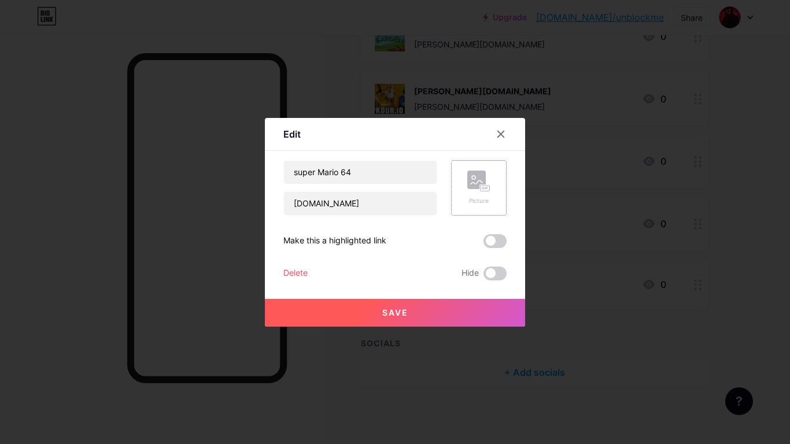
click at [474, 201] on div "Picture" at bounding box center [478, 201] width 23 height 9
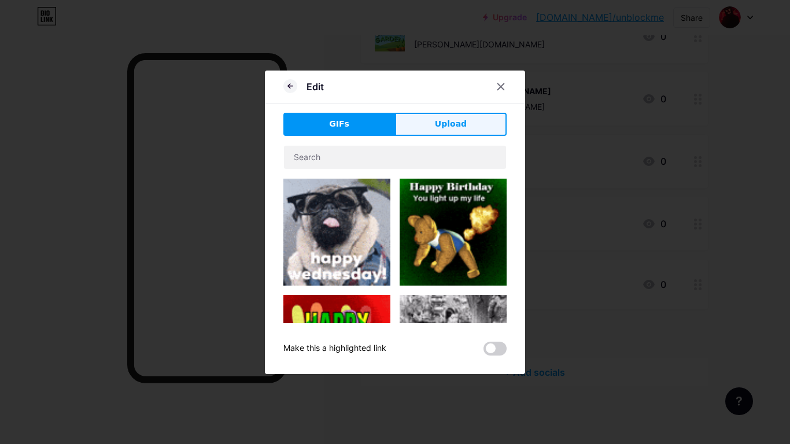
click at [433, 127] on button "Upload" at bounding box center [451, 124] width 112 height 23
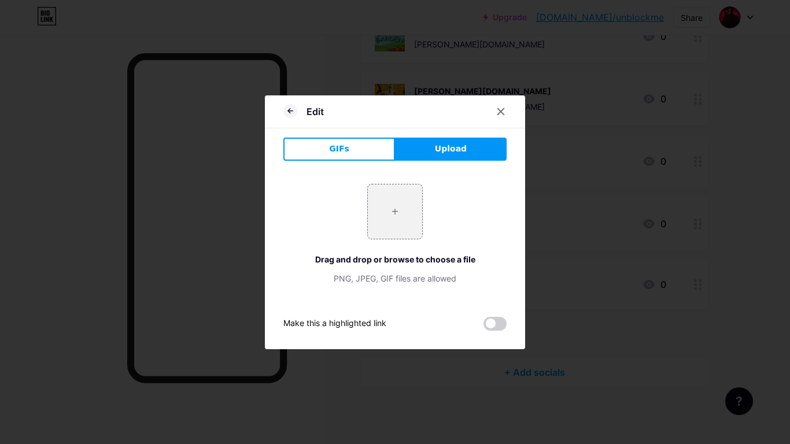
click at [366, 198] on div "+ Drag and drop or browse to choose a file PNG, JPEG, GIF files are allowed" at bounding box center [394, 234] width 223 height 101
click at [401, 216] on input "file" at bounding box center [395, 212] width 54 height 54
type input "C:\fakepath\Screenshot 2025-10-15 9.55.24 AM.png"
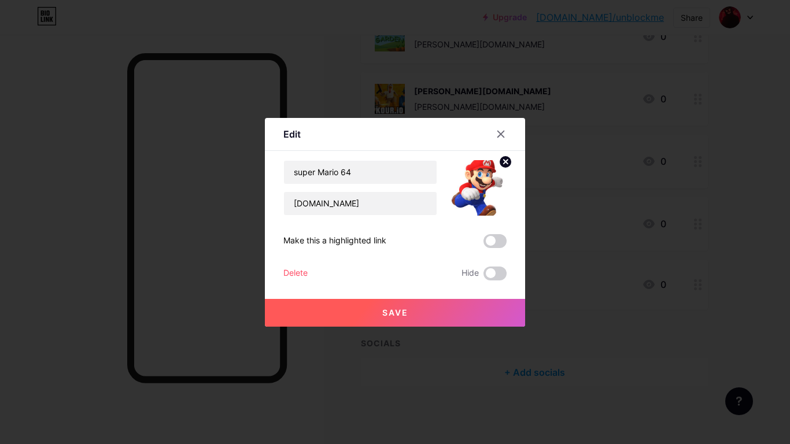
click at [411, 316] on button "Save" at bounding box center [395, 313] width 260 height 28
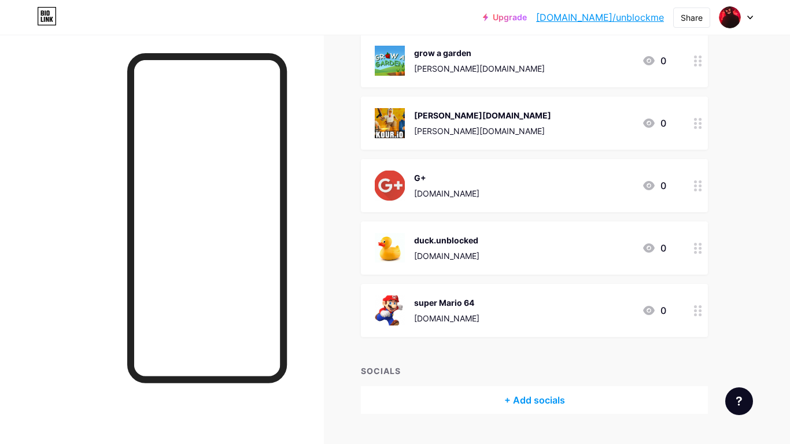
scroll to position [208, 0]
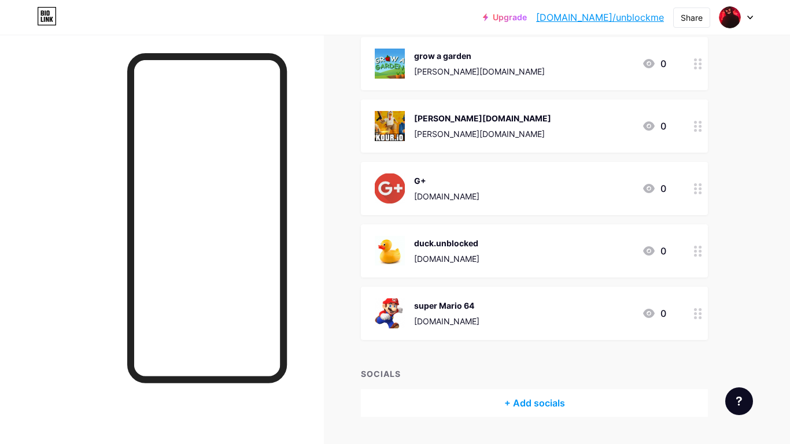
click at [477, 191] on div "sites.google.com" at bounding box center [446, 196] width 65 height 12
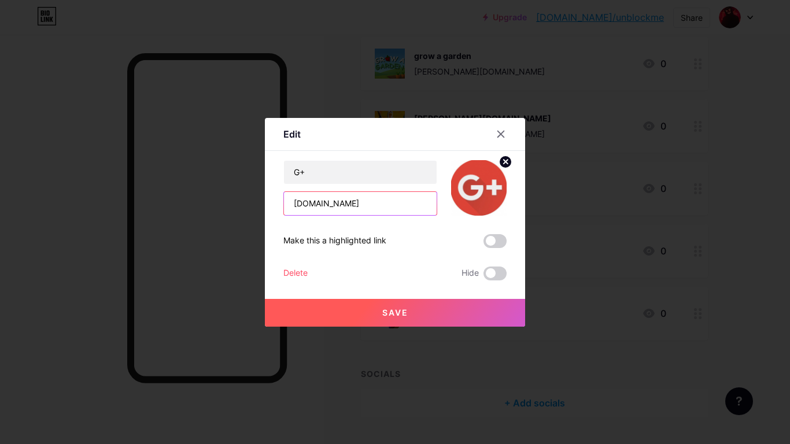
click at [372, 206] on input "sites.google.com" at bounding box center [360, 203] width 153 height 23
type input "s"
type input "google"
click at [286, 269] on div "Delete" at bounding box center [295, 274] width 24 height 14
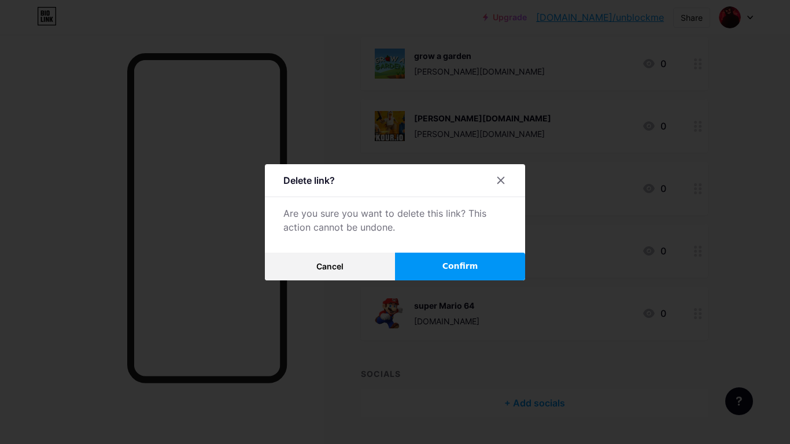
click at [411, 267] on button "Confirm" at bounding box center [460, 267] width 130 height 28
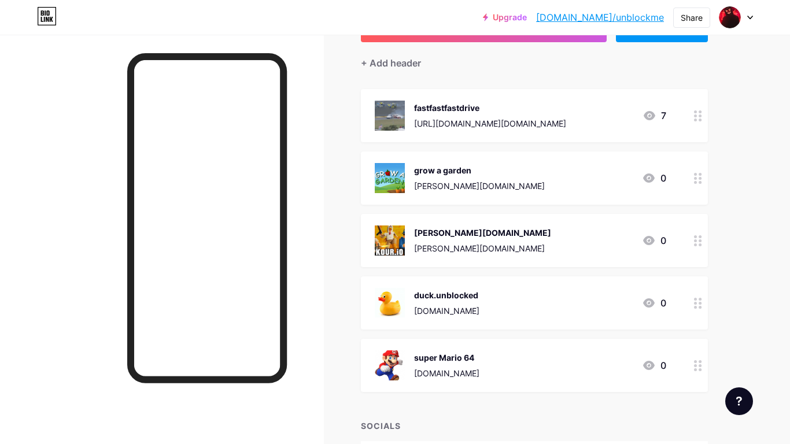
scroll to position [0, 0]
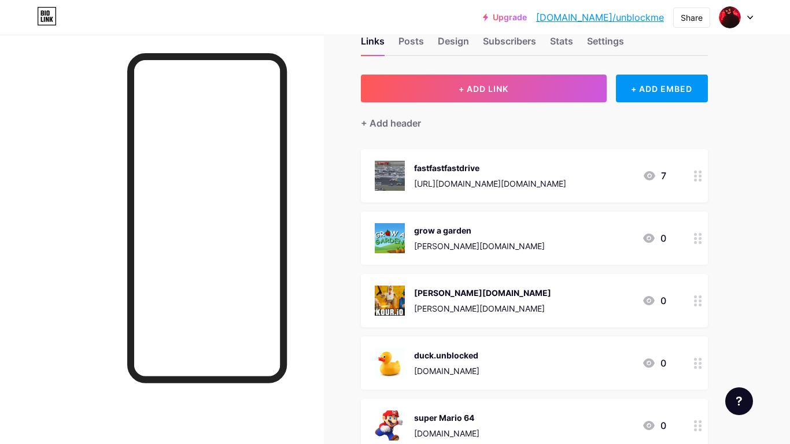
scroll to position [37, 0]
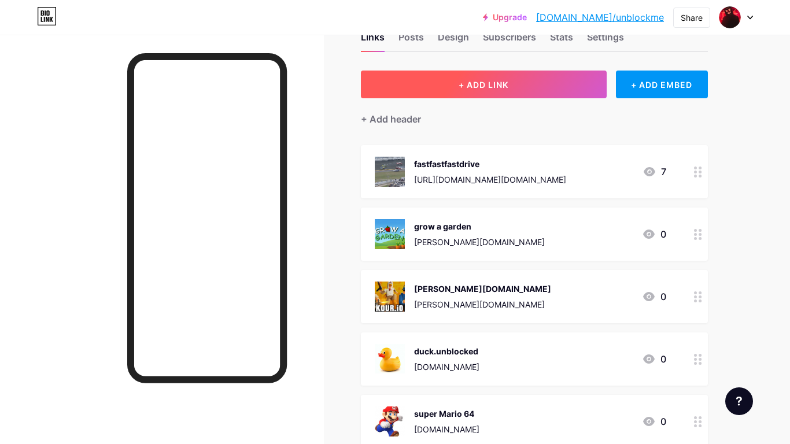
click at [386, 94] on button "+ ADD LINK" at bounding box center [484, 85] width 246 height 28
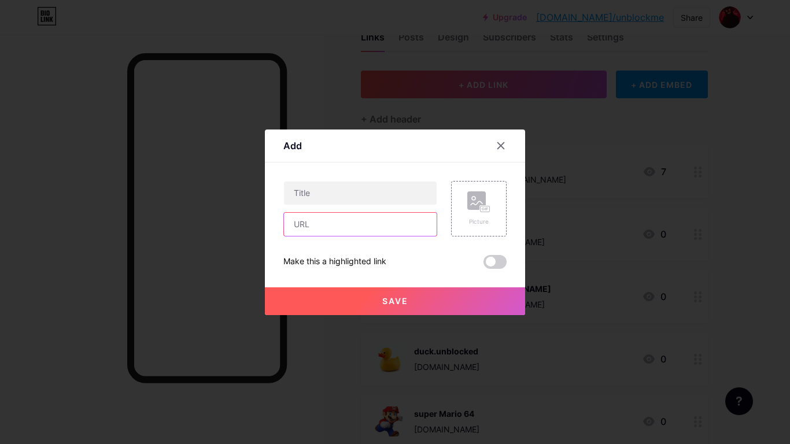
click at [313, 222] on input "text" at bounding box center [360, 224] width 153 height 23
type input "3dtuning.com"
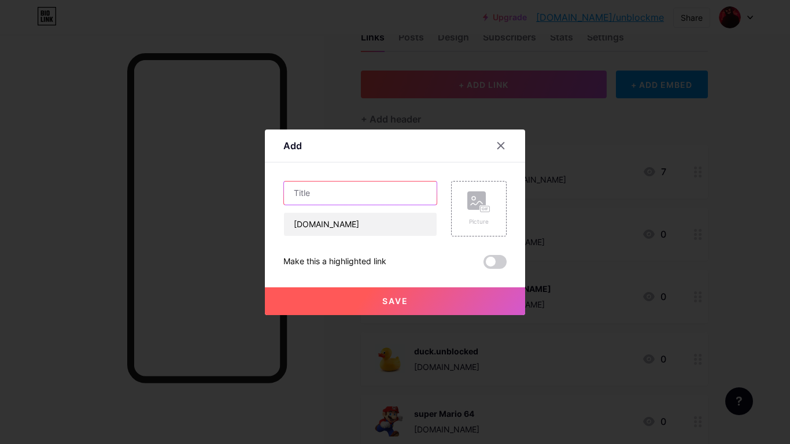
click at [344, 201] on input "text" at bounding box center [360, 193] width 153 height 23
type input "car tuning"
click at [485, 210] on rect at bounding box center [485, 209] width 9 height 6
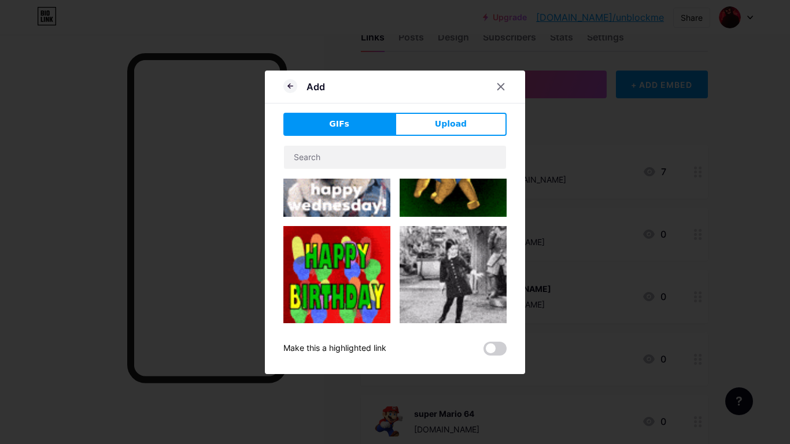
scroll to position [72, 0]
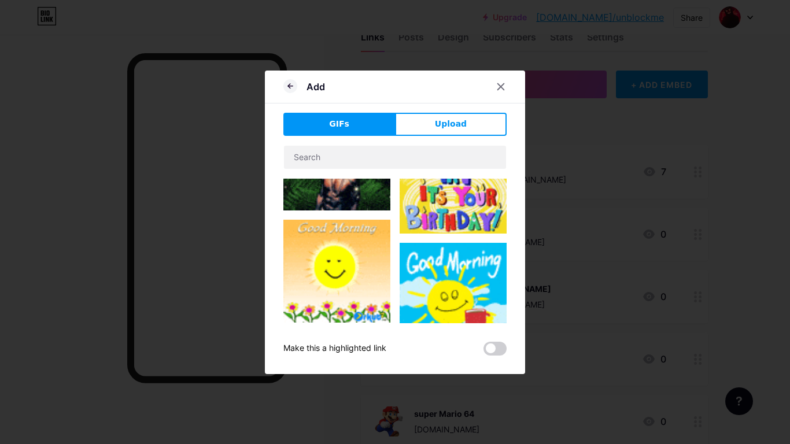
type input "car tuning"
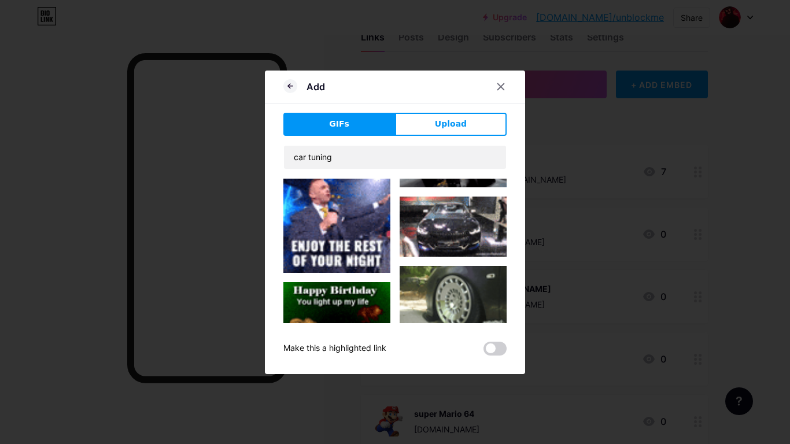
scroll to position [2193, 0]
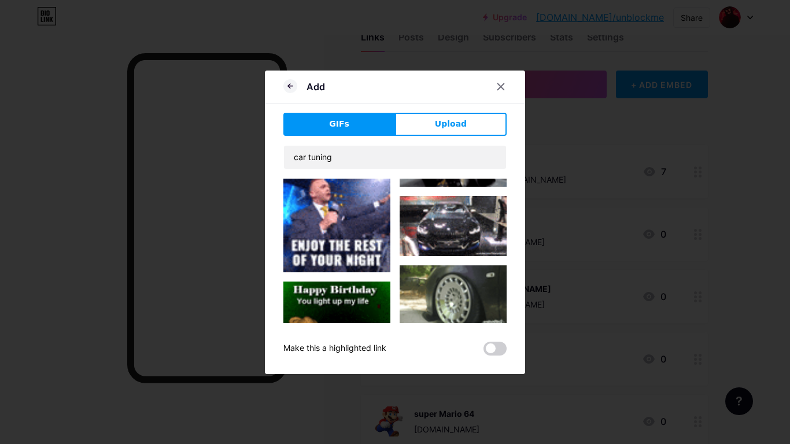
click at [424, 222] on img at bounding box center [453, 226] width 107 height 60
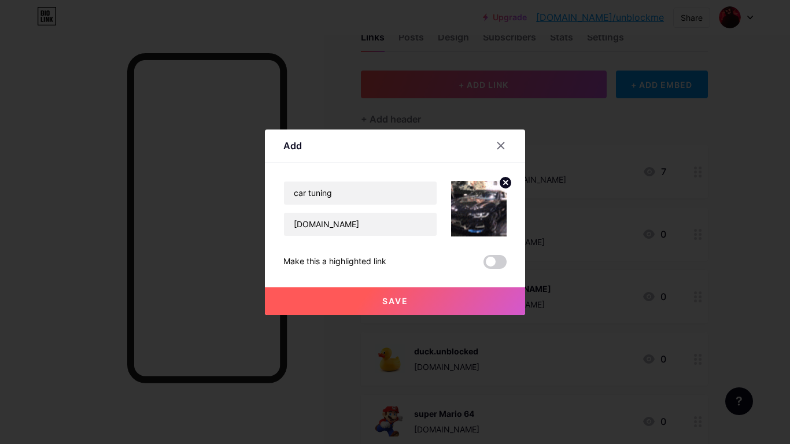
click at [372, 311] on button "Save" at bounding box center [395, 301] width 260 height 28
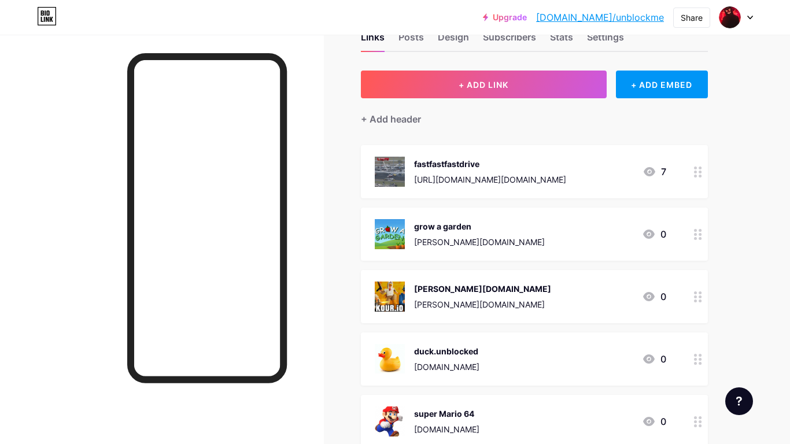
click at [718, 143] on div "Links Posts Design Subscribers Stats Settings + ADD LINK + ADD EMBED + Add head…" at bounding box center [378, 322] width 757 height 648
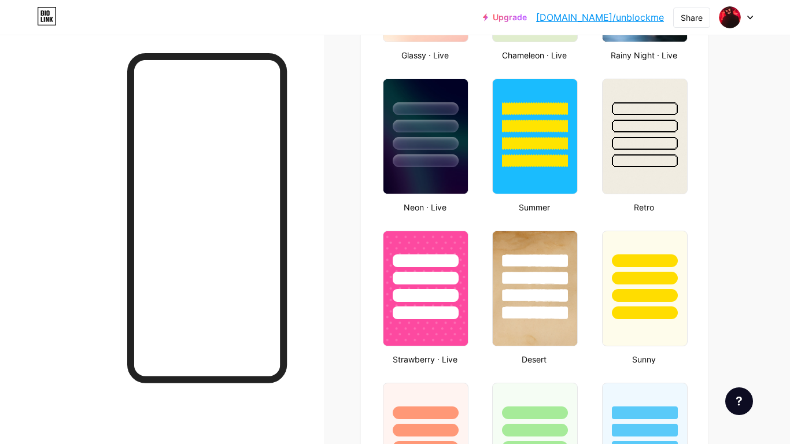
scroll to position [722, 0]
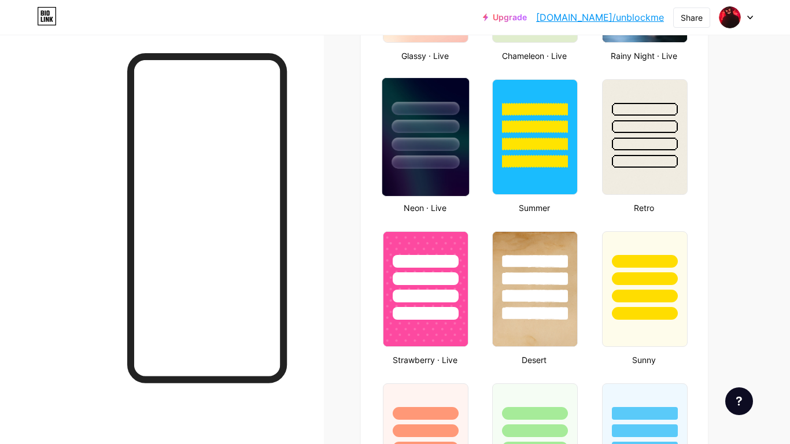
click at [456, 157] on div at bounding box center [426, 162] width 68 height 13
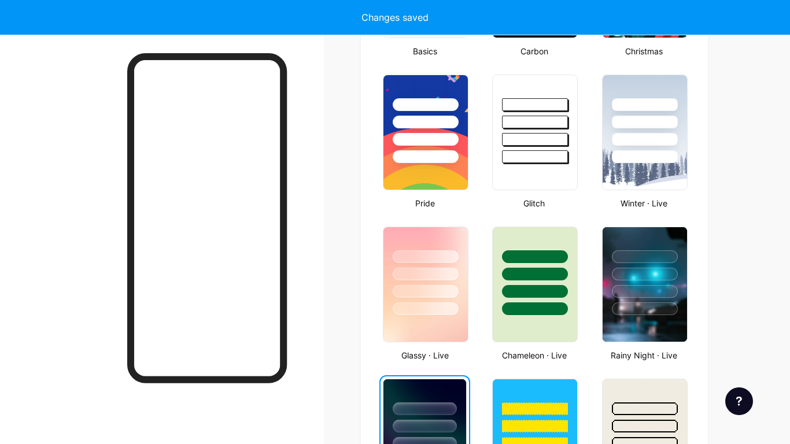
scroll to position [424, 0]
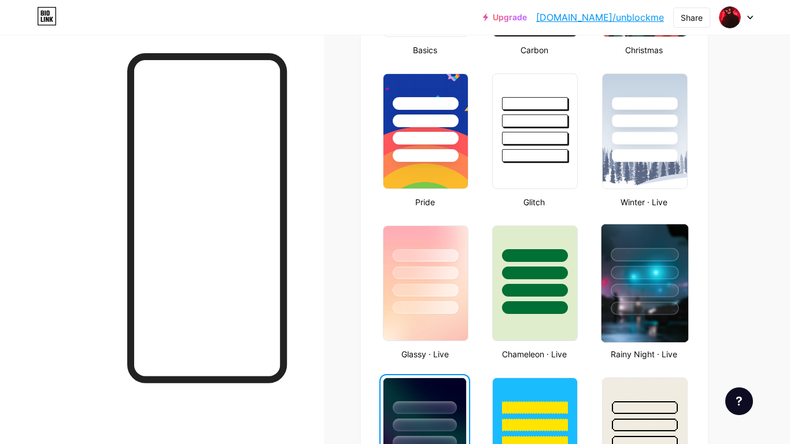
click at [635, 279] on div at bounding box center [645, 272] width 68 height 13
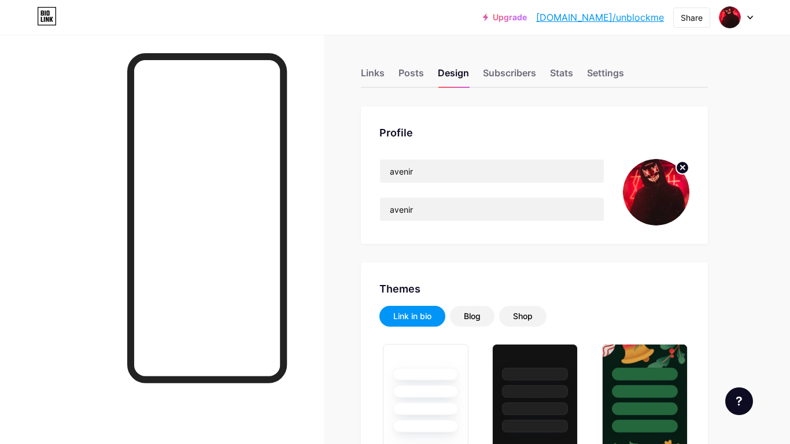
scroll to position [0, 0]
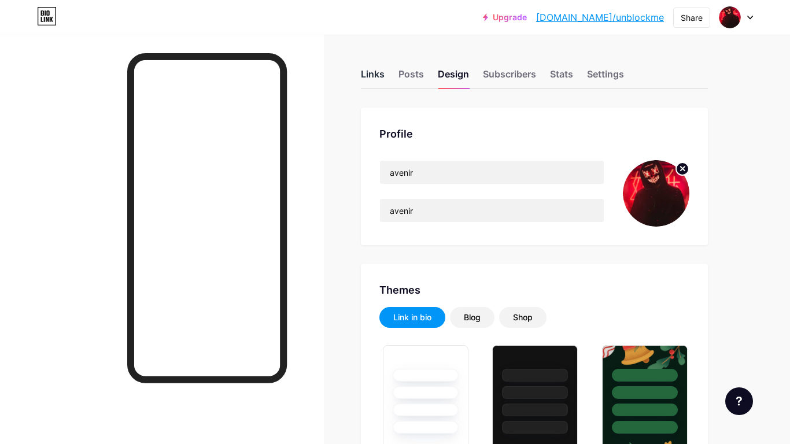
click at [383, 78] on div "Links" at bounding box center [373, 77] width 24 height 21
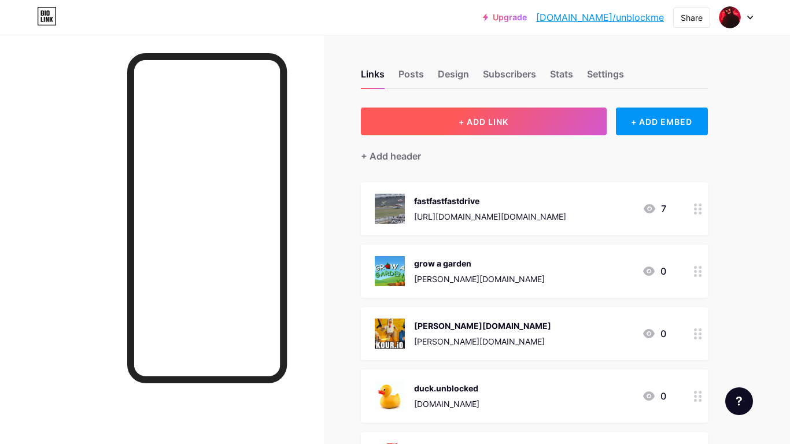
click at [378, 125] on button "+ ADD LINK" at bounding box center [484, 122] width 246 height 28
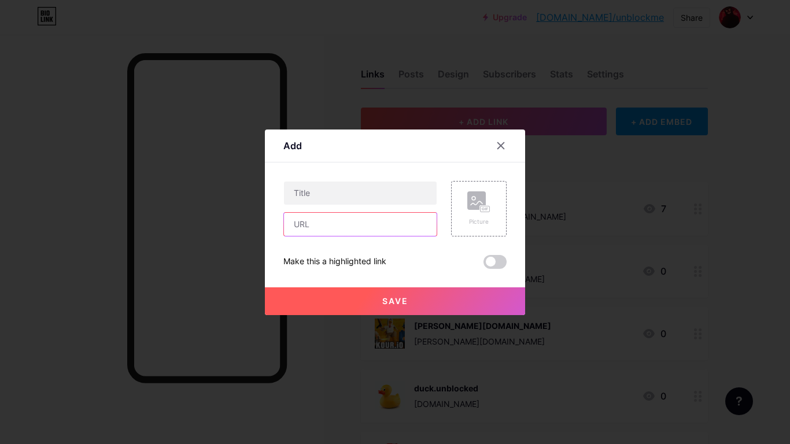
click at [302, 226] on input "text" at bounding box center [360, 224] width 153 height 23
type input "[DOMAIN_NAME]/sce"
click at [718, 18] on div at bounding box center [395, 222] width 790 height 444
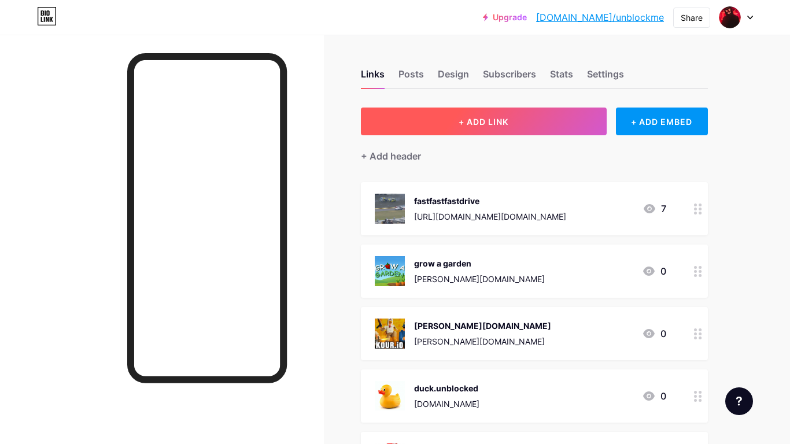
click at [436, 110] on button "+ ADD LINK" at bounding box center [484, 122] width 246 height 28
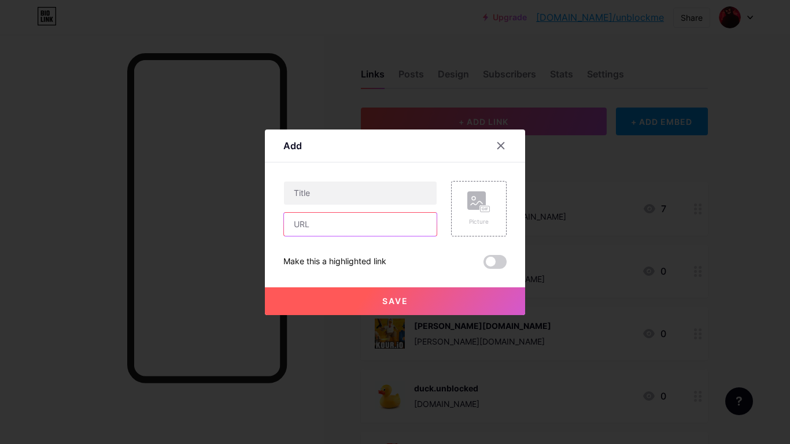
click at [302, 221] on input "text" at bounding box center [360, 224] width 153 height 23
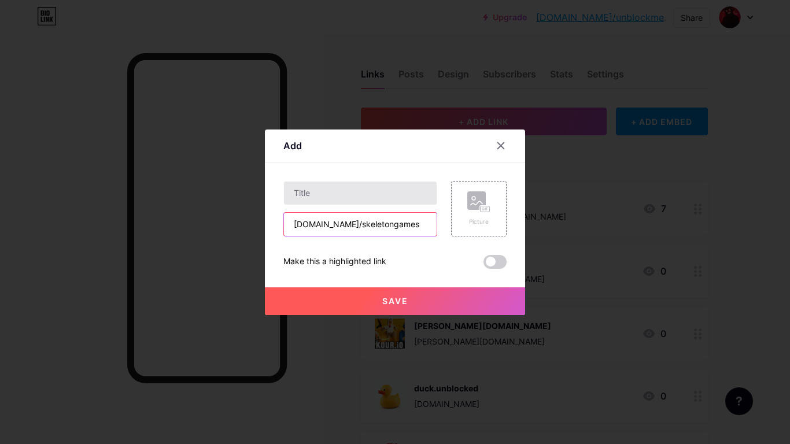
type input "[DOMAIN_NAME]/skeletongames"
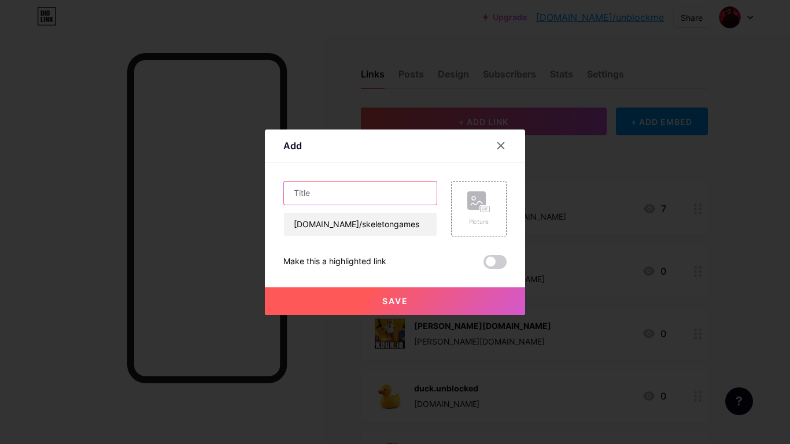
click at [322, 194] on input "text" at bounding box center [360, 193] width 153 height 23
click at [303, 194] on input "sceletongame" at bounding box center [360, 193] width 153 height 23
click at [387, 198] on input "skeletongame" at bounding box center [360, 193] width 153 height 23
type input "skeletongame"
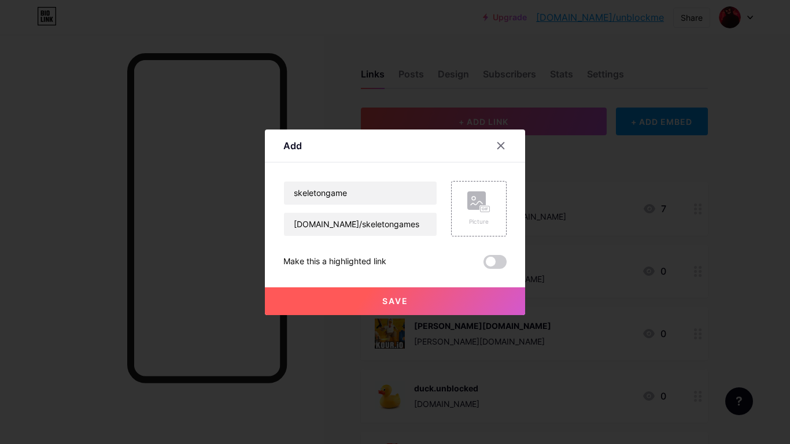
click at [326, 309] on button "Save" at bounding box center [395, 301] width 260 height 28
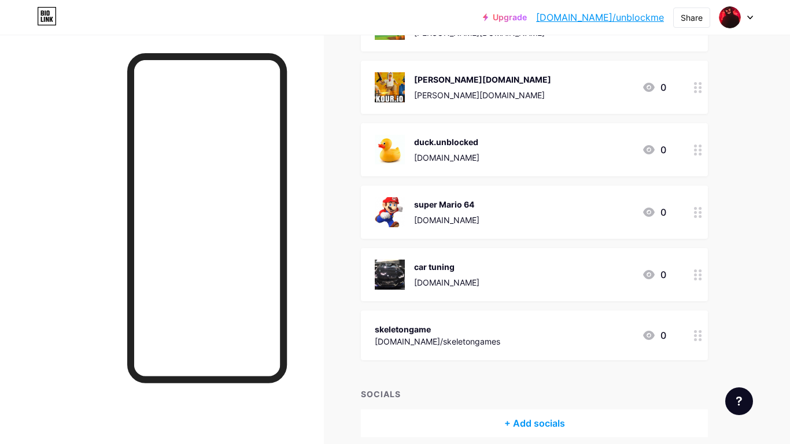
scroll to position [297, 0]
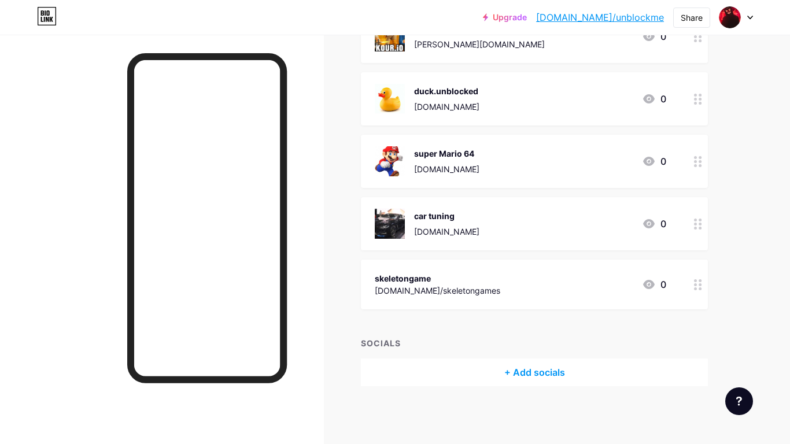
click at [541, 286] on div "skeletongame [DOMAIN_NAME]/skeletongames 0" at bounding box center [521, 284] width 292 height 27
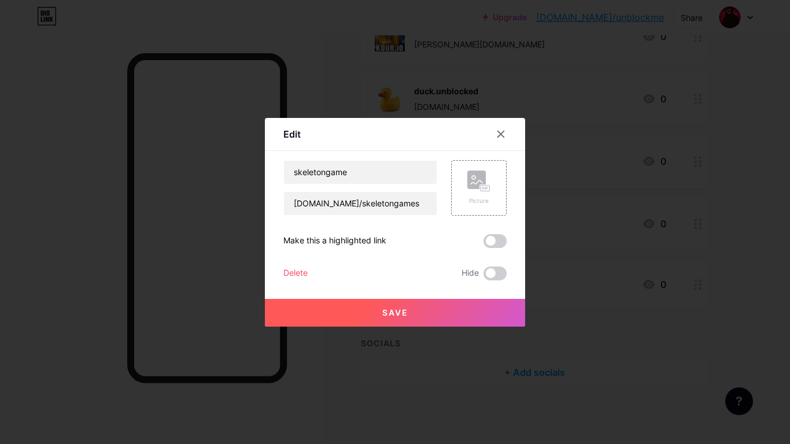
click at [290, 275] on div "Delete" at bounding box center [295, 274] width 24 height 14
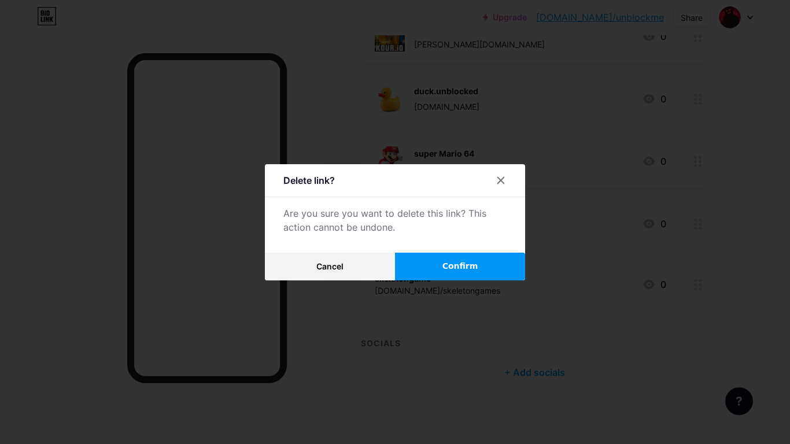
click at [445, 254] on button "Confirm" at bounding box center [460, 267] width 130 height 28
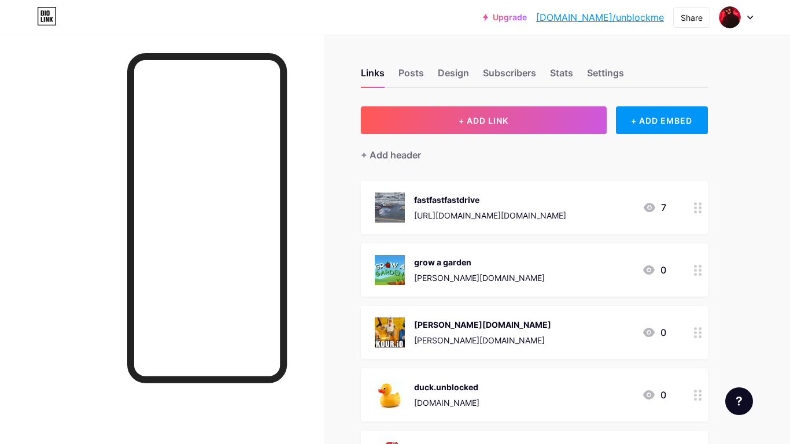
scroll to position [0, 0]
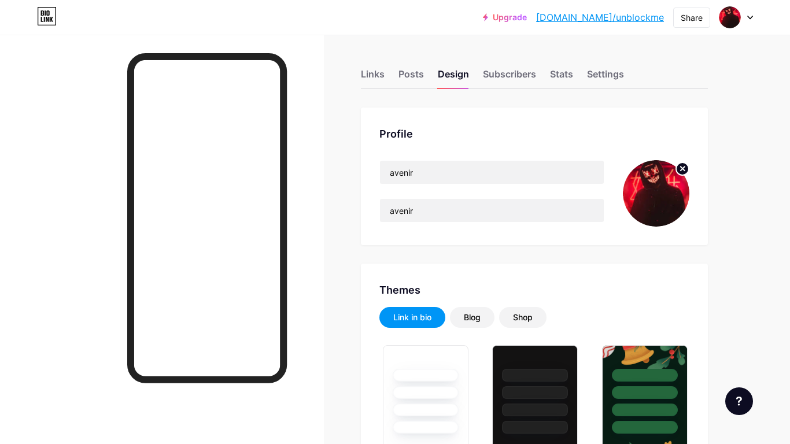
click at [368, 66] on div "Links Posts Design Subscribers Stats Settings" at bounding box center [534, 69] width 347 height 40
click at [372, 86] on div "Links" at bounding box center [373, 77] width 24 height 21
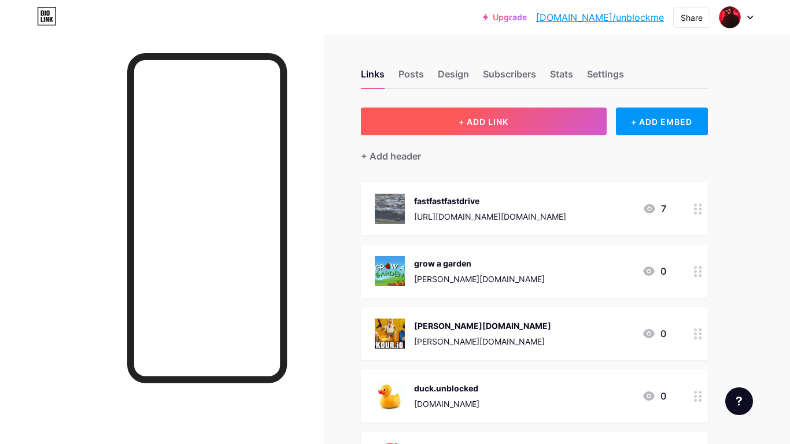
click at [411, 110] on button "+ ADD LINK" at bounding box center [484, 122] width 246 height 28
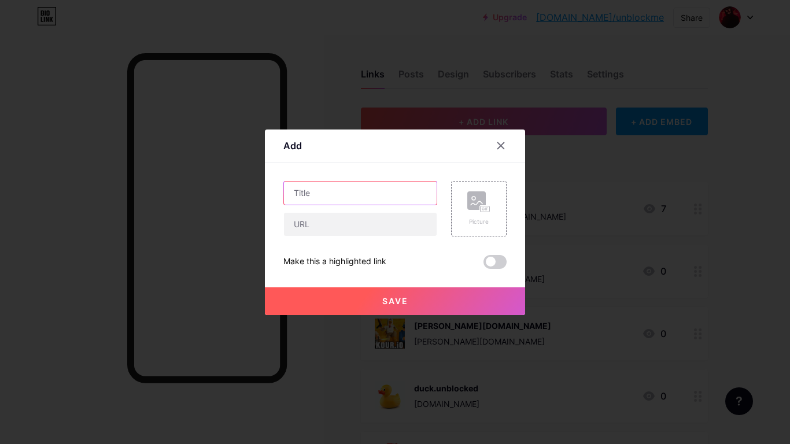
click at [331, 184] on input "text" at bounding box center [360, 193] width 153 height 23
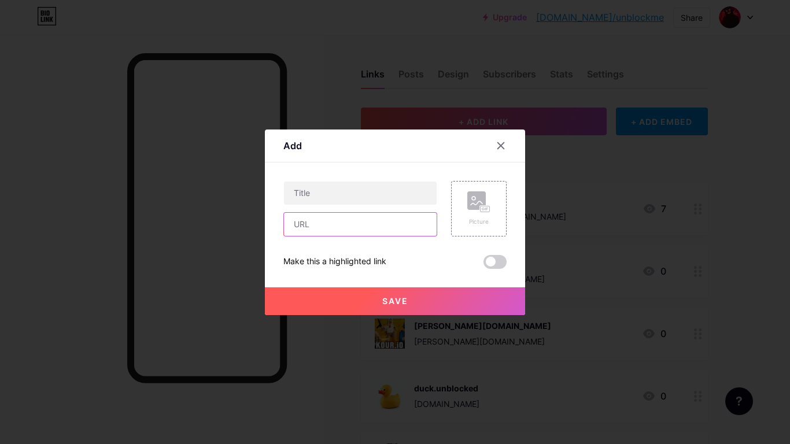
click at [322, 219] on input "text" at bounding box center [360, 224] width 153 height 23
click at [298, 227] on input "[PERSON_NAME][DOMAIN_NAME]" at bounding box center [360, 224] width 153 height 23
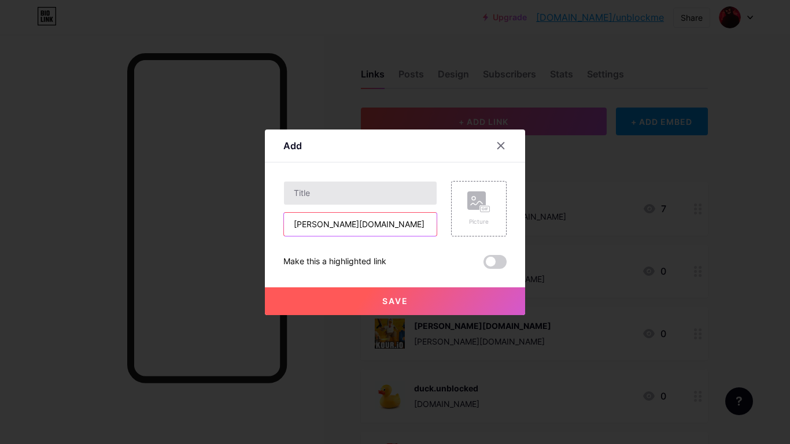
type input "[PERSON_NAME][DOMAIN_NAME]"
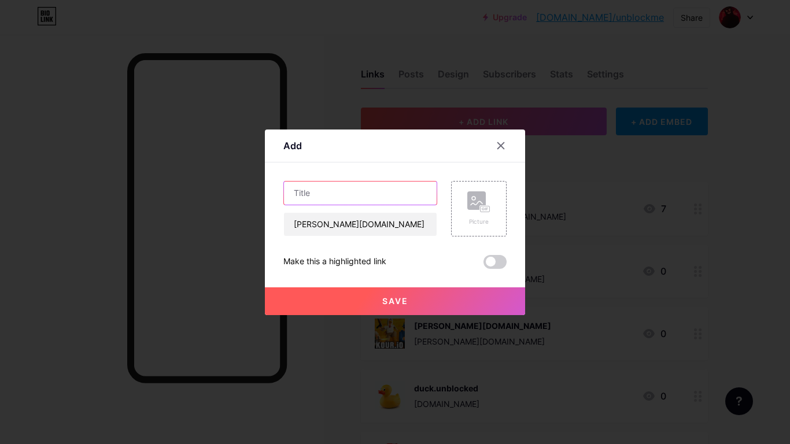
click at [295, 198] on input "text" at bounding box center [360, 193] width 153 height 23
type input "nealfun"
click at [474, 209] on rect at bounding box center [476, 200] width 19 height 19
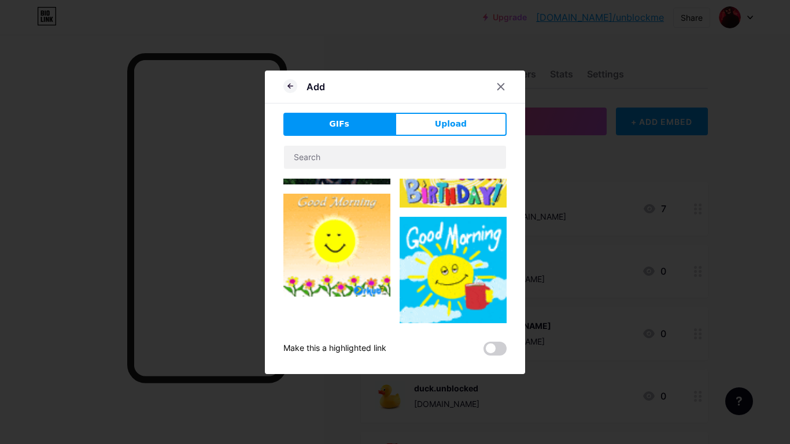
type input "nealfun"
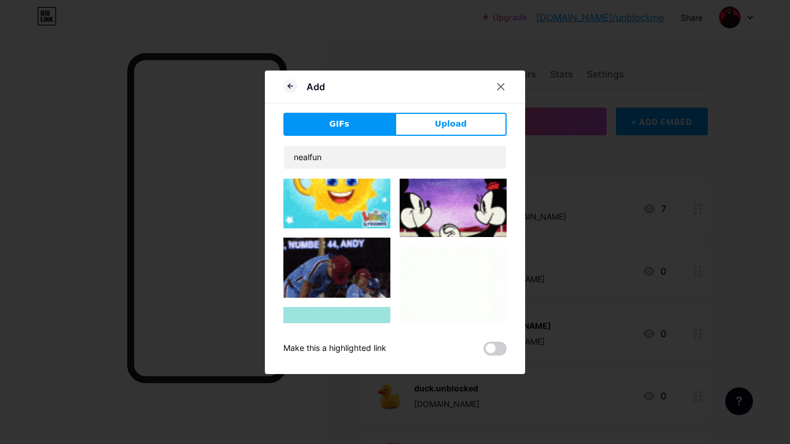
scroll to position [637, 0]
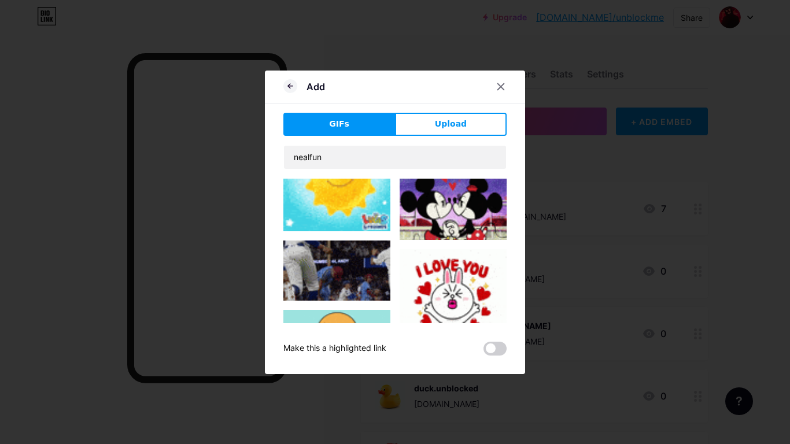
click at [347, 261] on img at bounding box center [336, 271] width 107 height 60
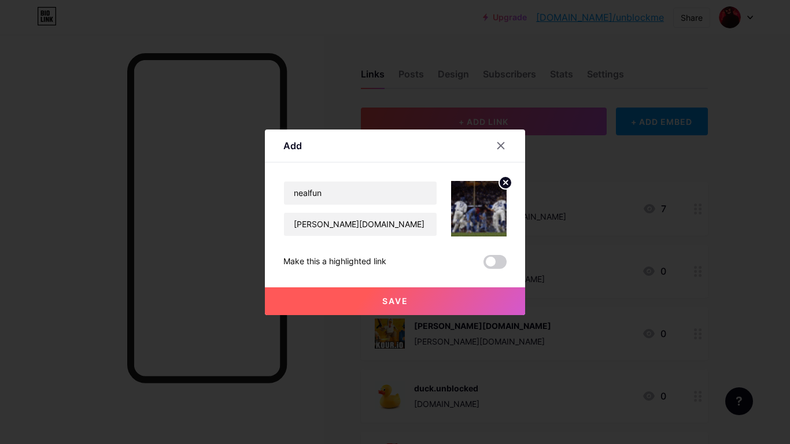
click at [422, 297] on button "Save" at bounding box center [395, 301] width 260 height 28
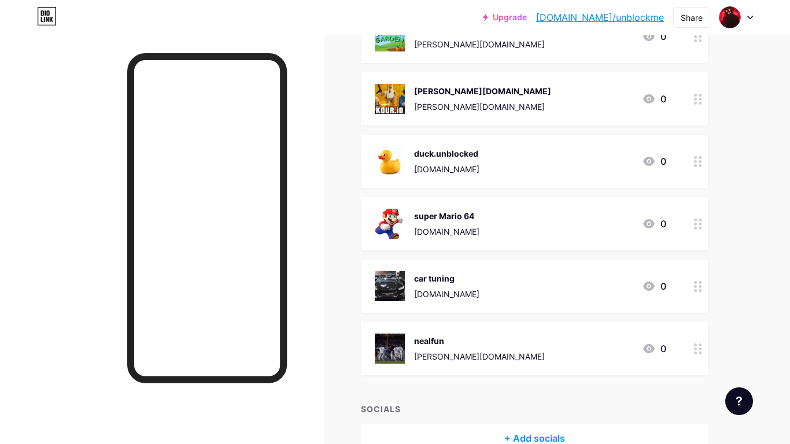
scroll to position [236, 0]
